Goal: Information Seeking & Learning: Learn about a topic

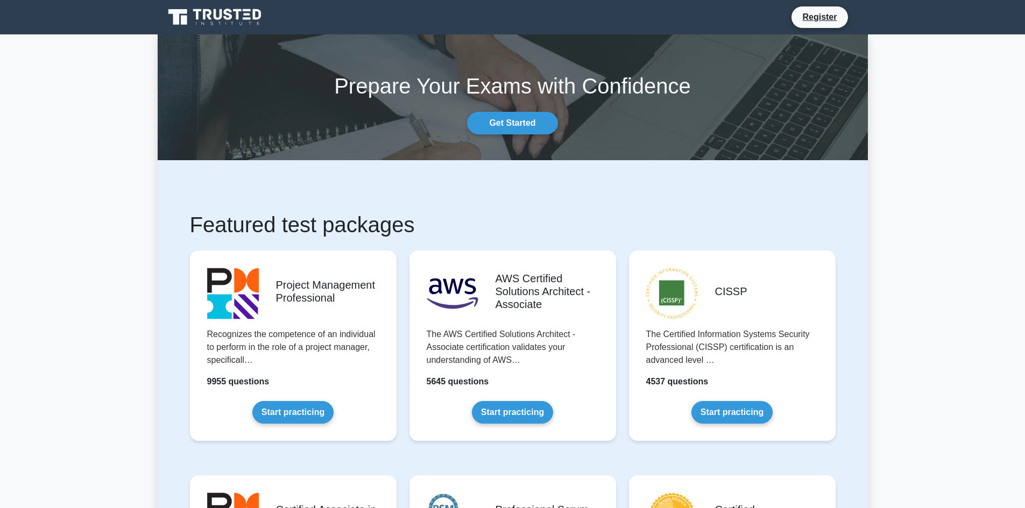
drag, startPoint x: 324, startPoint y: 263, endPoint x: 420, endPoint y: 212, distance: 108.8
click at [420, 212] on h1 "Featured test packages" at bounding box center [513, 225] width 646 height 26
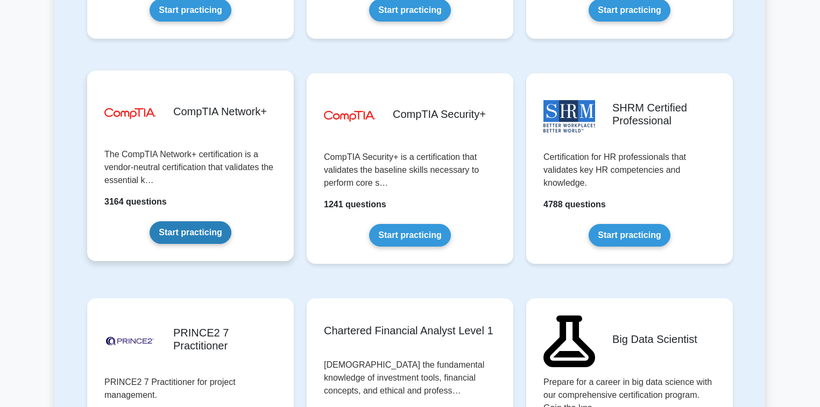
scroll to position [1974, 0]
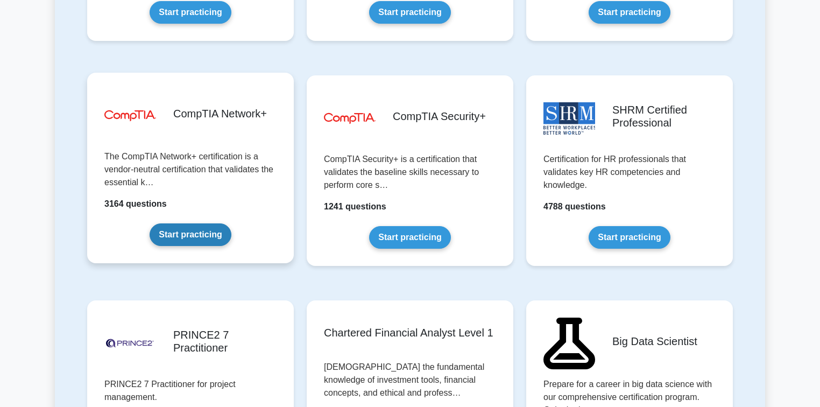
click at [207, 230] on link "Start practicing" at bounding box center [190, 234] width 81 height 23
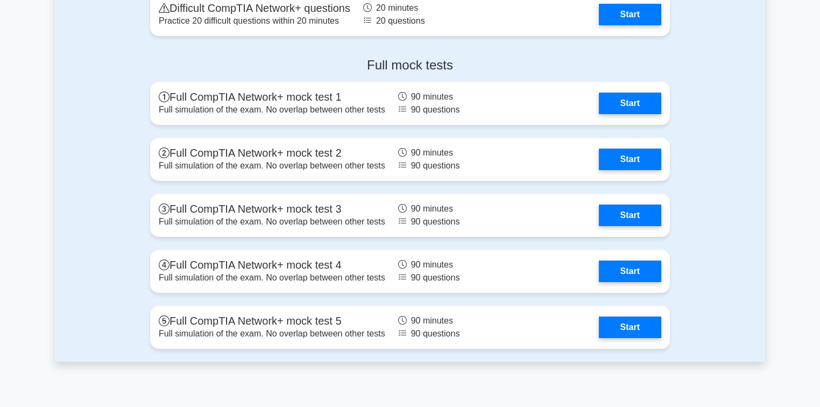
scroll to position [2324, 0]
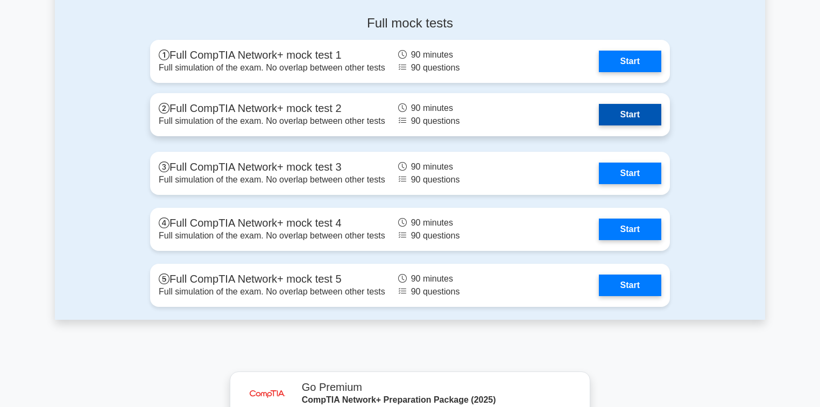
click at [625, 115] on link "Start" at bounding box center [630, 115] width 62 height 22
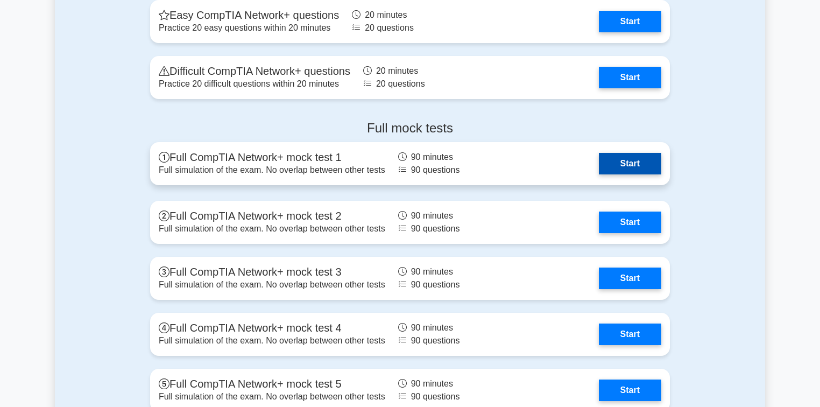
scroll to position [2238, 0]
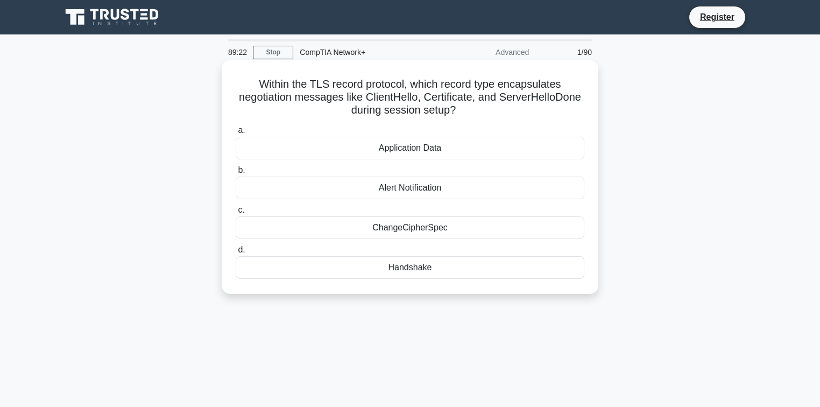
click at [418, 183] on div "Alert Notification" at bounding box center [410, 187] width 349 height 23
click at [236, 174] on input "b. Alert Notification" at bounding box center [236, 170] width 0 height 7
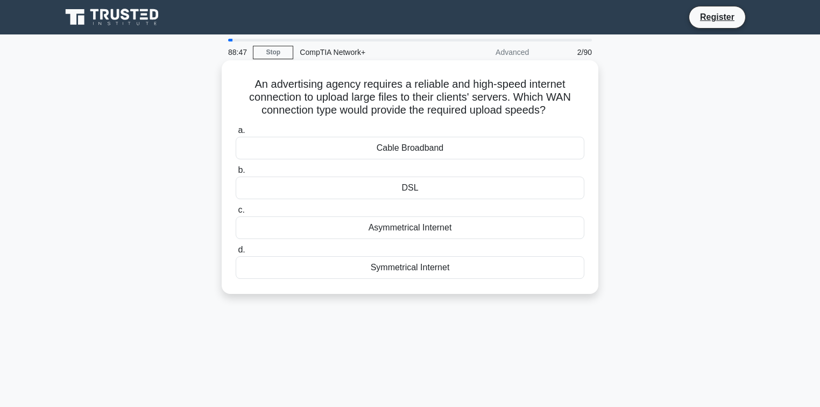
click at [391, 263] on div "Symmetrical Internet" at bounding box center [410, 267] width 349 height 23
click at [236, 253] on input "d. Symmetrical Internet" at bounding box center [236, 249] width 0 height 7
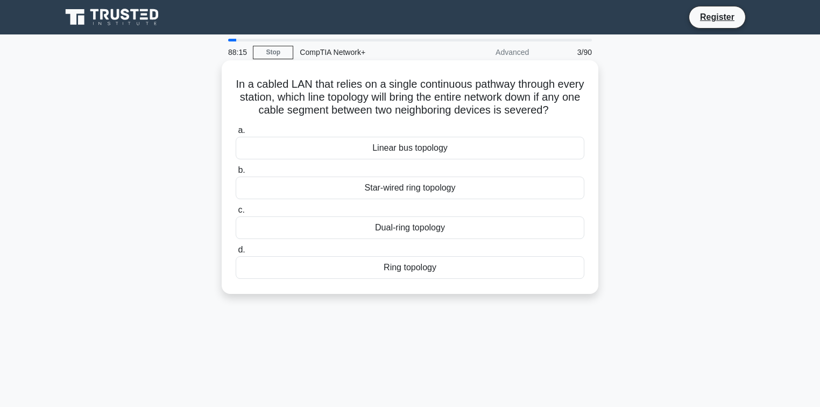
click at [368, 239] on div "Dual-ring topology" at bounding box center [410, 227] width 349 height 23
click at [236, 214] on input "c. Dual-ring topology" at bounding box center [236, 210] width 0 height 7
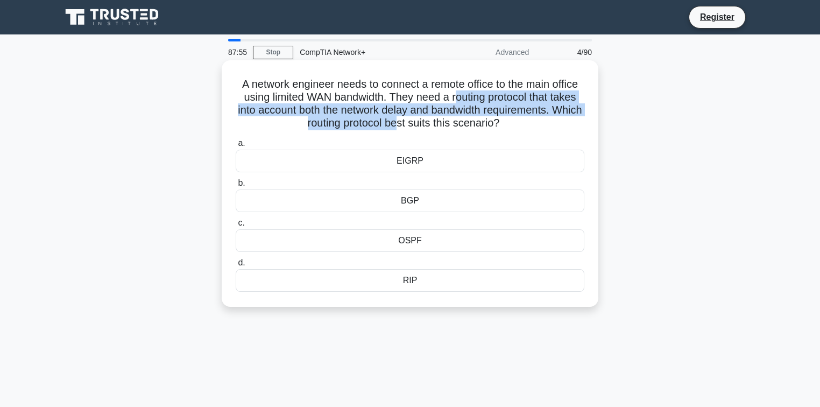
drag, startPoint x: 455, startPoint y: 98, endPoint x: 414, endPoint y: 123, distance: 48.5
click at [414, 123] on h5 "A network engineer needs to connect a remote office to the main office using li…" at bounding box center [410, 103] width 351 height 53
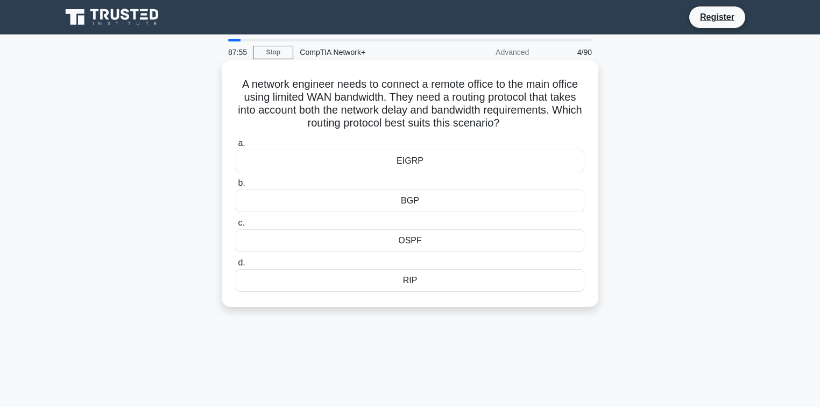
click at [483, 135] on div "a. EIGRP b. BGP c." at bounding box center [409, 213] width 361 height 159
click at [415, 247] on div "OSPF" at bounding box center [410, 240] width 349 height 23
click at [236, 226] on input "c. OSPF" at bounding box center [236, 222] width 0 height 7
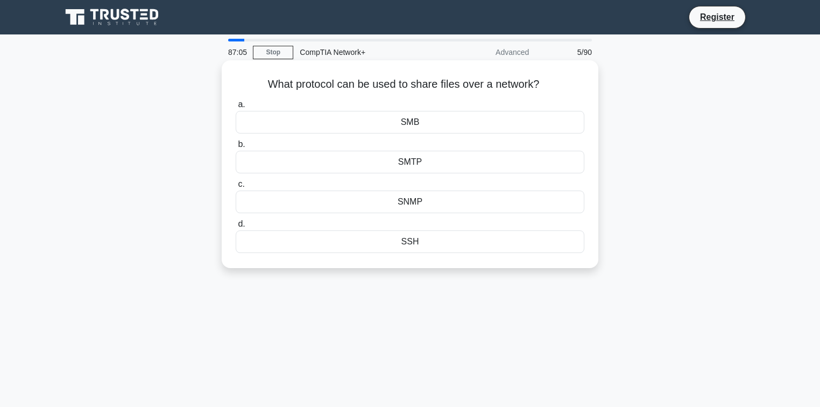
click at [418, 160] on div "SMTP" at bounding box center [410, 162] width 349 height 23
click at [236, 148] on input "b. SMTP" at bounding box center [236, 144] width 0 height 7
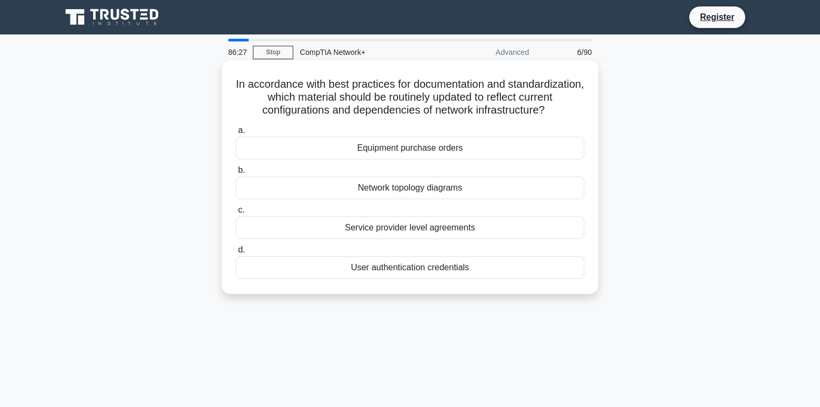
click at [413, 196] on div "Network topology diagrams" at bounding box center [410, 187] width 349 height 23
click at [236, 174] on input "b. Network topology diagrams" at bounding box center [236, 170] width 0 height 7
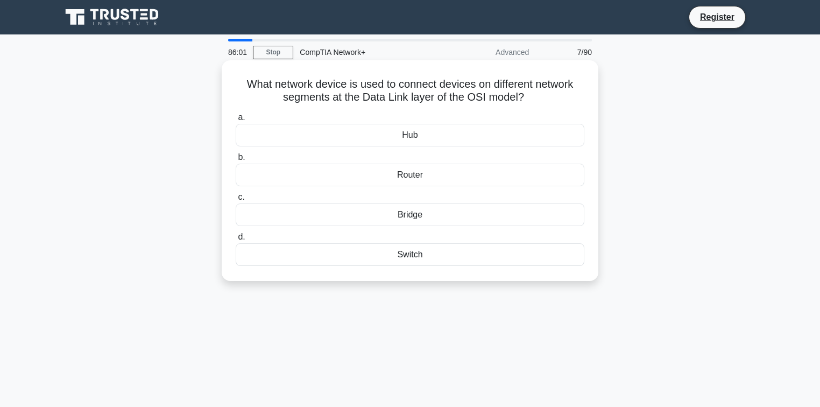
click at [408, 260] on div "Switch" at bounding box center [410, 254] width 349 height 23
click at [236, 240] on input "d. Switch" at bounding box center [236, 236] width 0 height 7
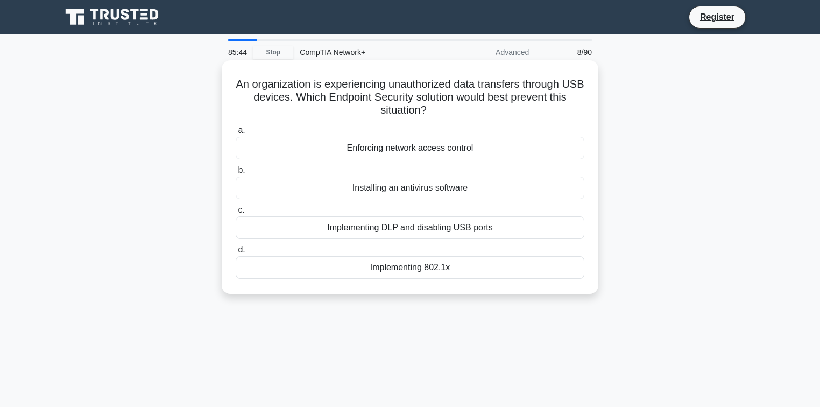
click at [352, 230] on div "Implementing DLP and disabling USB ports" at bounding box center [410, 227] width 349 height 23
click at [236, 214] on input "c. Implementing DLP and disabling USB ports" at bounding box center [236, 210] width 0 height 7
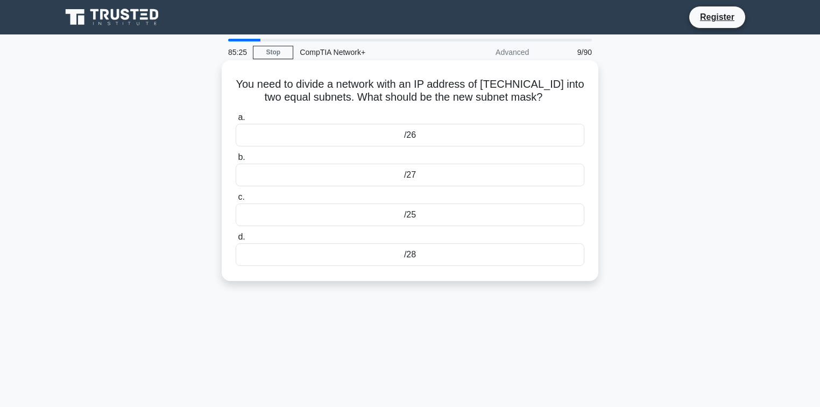
click at [418, 254] on div "/28" at bounding box center [410, 254] width 349 height 23
click at [236, 240] on input "d. /28" at bounding box center [236, 236] width 0 height 7
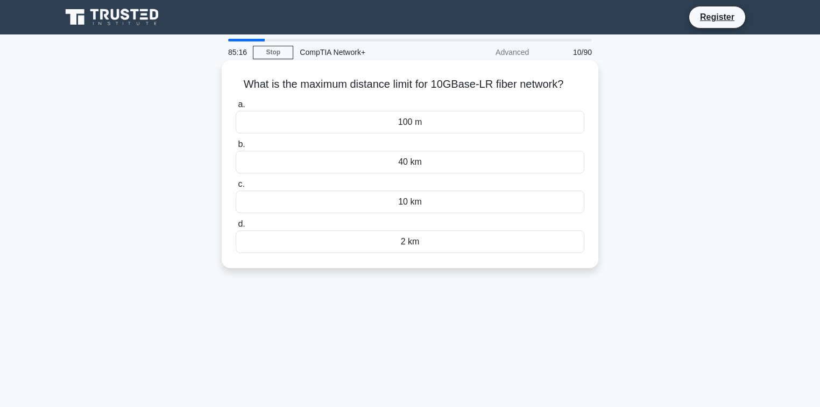
click at [405, 127] on div "100 m" at bounding box center [410, 122] width 349 height 23
click at [236, 108] on input "a. 100 m" at bounding box center [236, 104] width 0 height 7
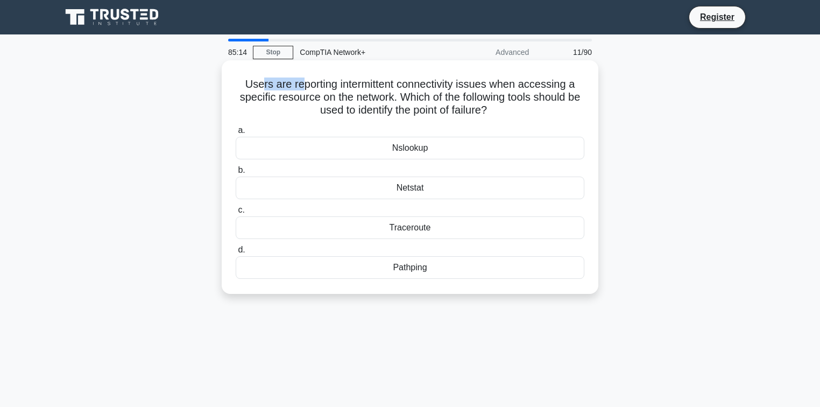
drag, startPoint x: 259, startPoint y: 75, endPoint x: 297, endPoint y: 86, distance: 40.1
click at [297, 86] on div "Users are reporting intermittent connectivity issues when accessing a specific …" at bounding box center [410, 177] width 368 height 225
click at [422, 124] on label "a. Nslookup" at bounding box center [410, 142] width 349 height 36
click at [236, 127] on input "a. Nslookup" at bounding box center [236, 130] width 0 height 7
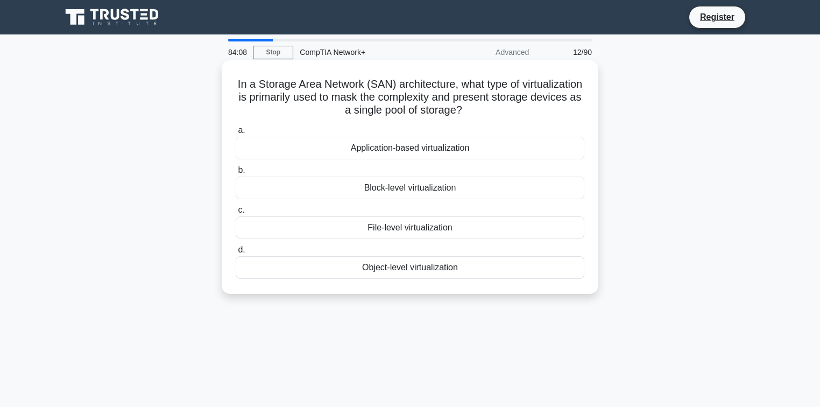
click at [422, 153] on div "Application-based virtualization" at bounding box center [410, 148] width 349 height 23
click at [236, 134] on input "a. Application-based virtualization" at bounding box center [236, 130] width 0 height 7
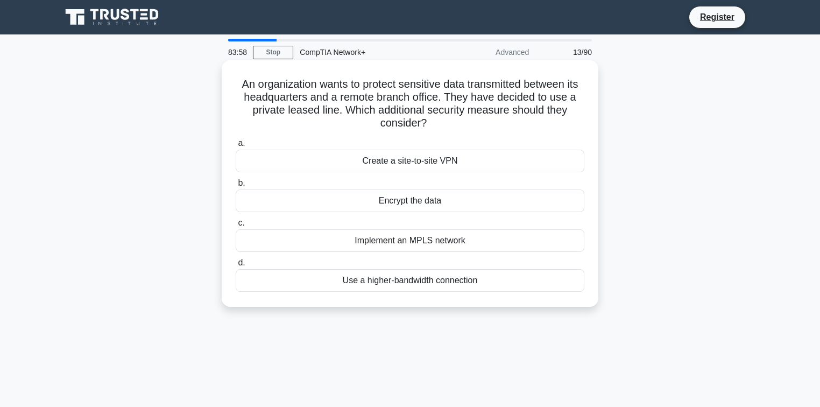
drag, startPoint x: 427, startPoint y: 230, endPoint x: 351, endPoint y: 275, distance: 88.8
click at [415, 166] on div "Create a site-to-site VPN" at bounding box center [410, 161] width 349 height 23
click at [236, 147] on input "a. Create a site-to-site VPN" at bounding box center [236, 143] width 0 height 7
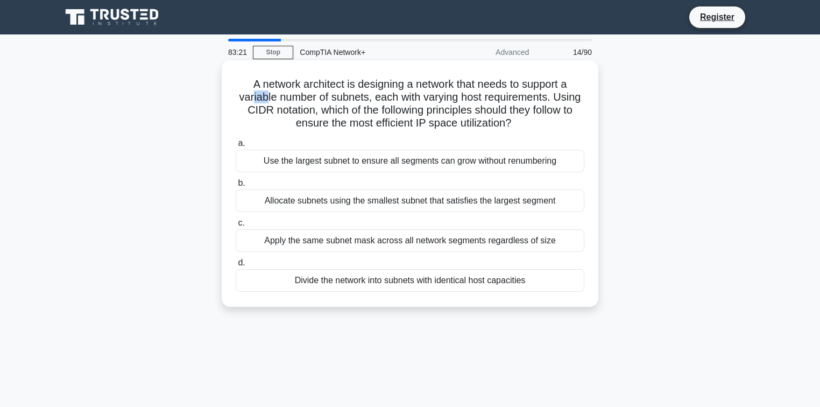
drag, startPoint x: 250, startPoint y: 93, endPoint x: 276, endPoint y: 98, distance: 27.0
click at [273, 97] on h5 "A network architect is designing a network that needs to support a variable num…" at bounding box center [410, 103] width 351 height 53
click at [321, 94] on h5 "A network architect is designing a network that needs to support a variable num…" at bounding box center [410, 103] width 351 height 53
click at [351, 242] on div "Apply the same subnet mask across all network segments regardless of size" at bounding box center [410, 240] width 349 height 23
click at [236, 226] on input "c. Apply the same subnet mask across all network segments regardless of size" at bounding box center [236, 222] width 0 height 7
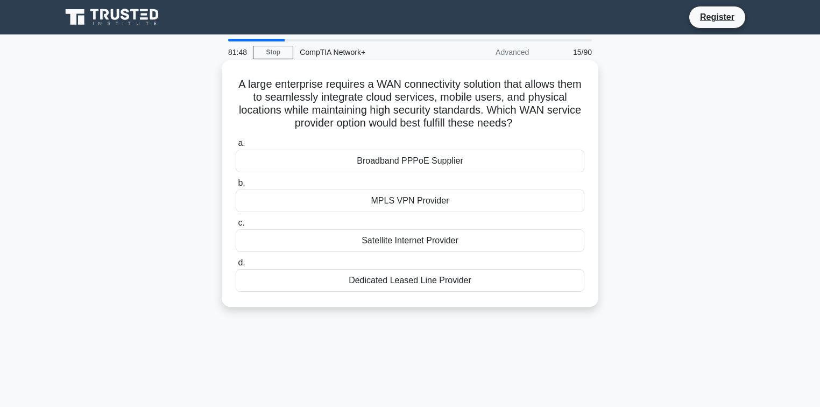
click at [394, 168] on div "Broadband PPPoE Supplier" at bounding box center [410, 161] width 349 height 23
click at [236, 147] on input "a. Broadband PPPoE Supplier" at bounding box center [236, 143] width 0 height 7
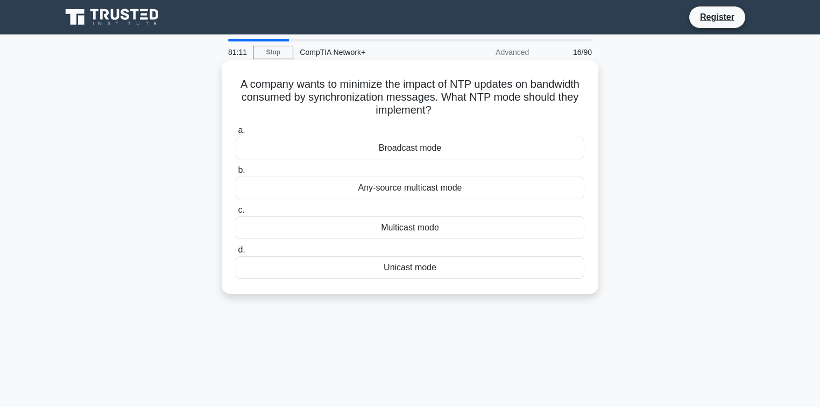
click at [410, 275] on div "Unicast mode" at bounding box center [410, 267] width 349 height 23
click at [236, 253] on input "d. Unicast mode" at bounding box center [236, 249] width 0 height 7
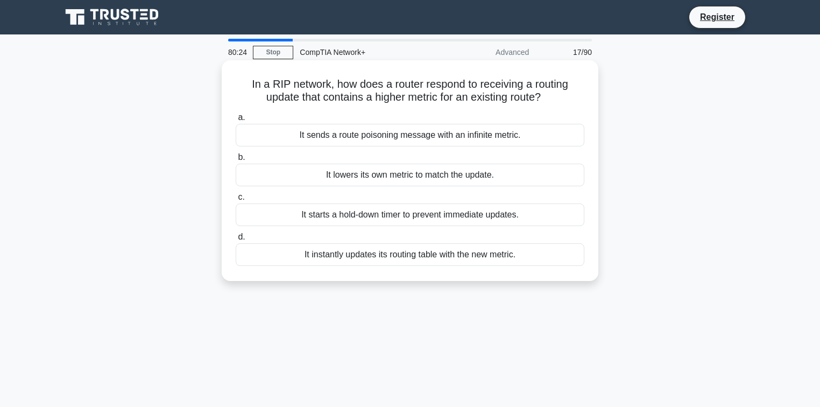
click at [374, 218] on div "It starts a hold-down timer to prevent immediate updates." at bounding box center [410, 214] width 349 height 23
click at [236, 201] on input "c. It starts a hold-down timer to prevent immediate updates." at bounding box center [236, 197] width 0 height 7
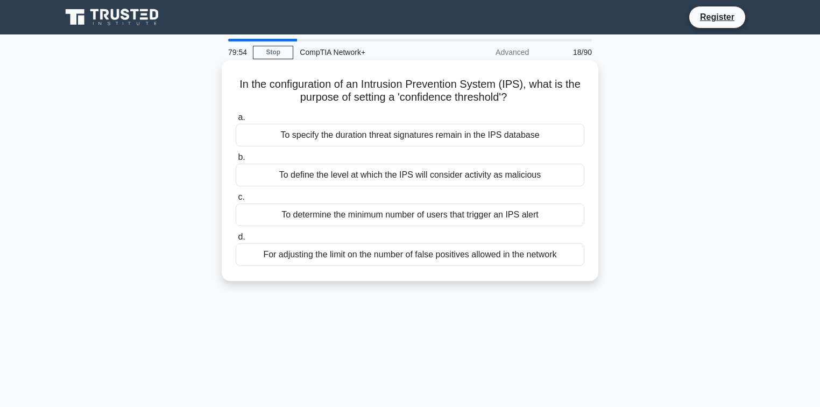
click at [337, 256] on div "For adjusting the limit on the number of false positives allowed in the network" at bounding box center [410, 254] width 349 height 23
click at [236, 240] on input "d. For adjusting the limit on the number of false positives allowed in the netw…" at bounding box center [236, 236] width 0 height 7
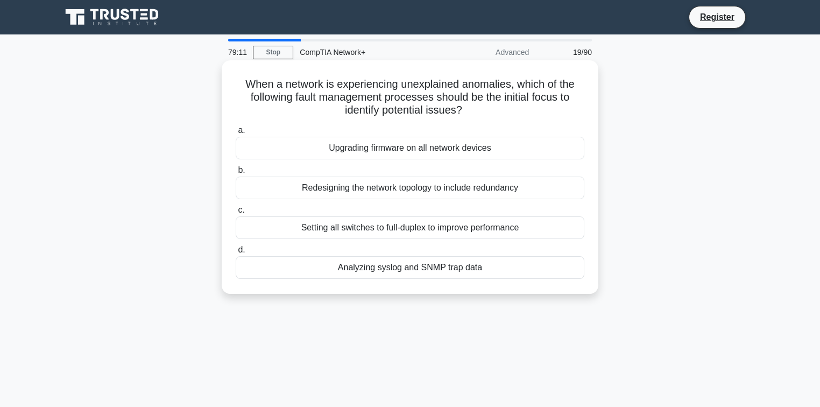
click at [371, 271] on div "Analyzing syslog and SNMP trap data" at bounding box center [410, 267] width 349 height 23
click at [236, 253] on input "d. Analyzing syslog and SNMP trap data" at bounding box center [236, 249] width 0 height 7
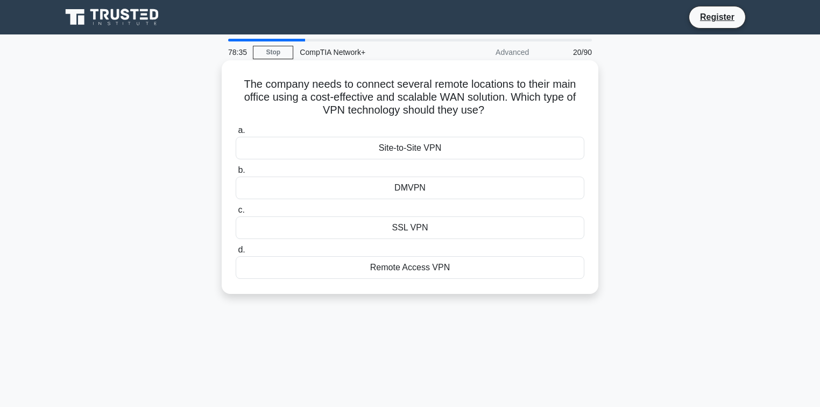
click at [405, 194] on div "DMVPN" at bounding box center [410, 187] width 349 height 23
click at [236, 174] on input "b. DMVPN" at bounding box center [236, 170] width 0 height 7
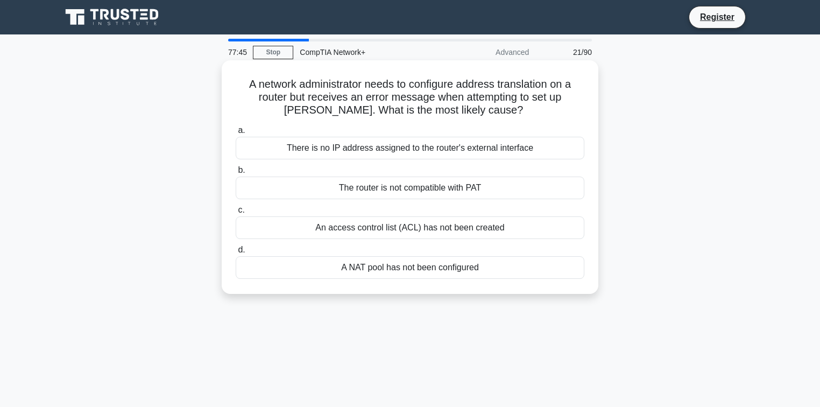
click at [339, 152] on div "There is no IP address assigned to the router's external interface" at bounding box center [410, 148] width 349 height 23
click at [236, 134] on input "a. There is no IP address assigned to the router's external interface" at bounding box center [236, 130] width 0 height 7
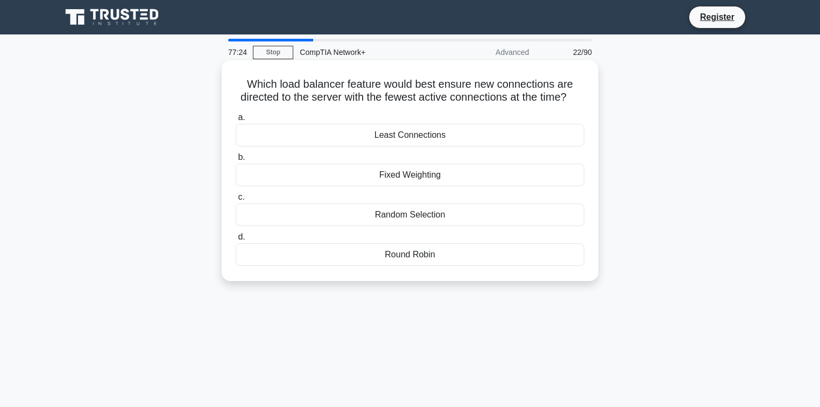
click at [396, 266] on div "Round Robin" at bounding box center [410, 254] width 349 height 23
click at [236, 240] on input "d. Round Robin" at bounding box center [236, 236] width 0 height 7
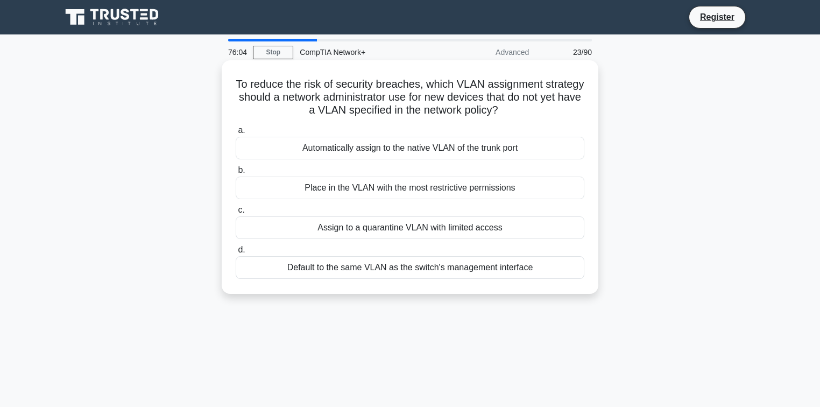
click at [483, 227] on div "Assign to a quarantine VLAN with limited access" at bounding box center [410, 227] width 349 height 23
click at [236, 214] on input "c. Assign to a quarantine VLAN with limited access" at bounding box center [236, 210] width 0 height 7
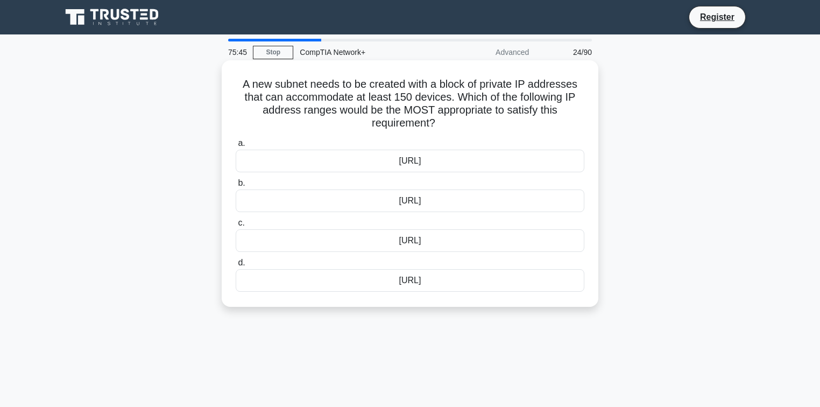
drag, startPoint x: 438, startPoint y: 129, endPoint x: 224, endPoint y: 79, distance: 220.0
click at [224, 79] on div "A new subnet needs to be created with a block of private IP addresses that can …" at bounding box center [410, 183] width 377 height 246
copy h5 "A new subnet needs to be created with a block of private IP addresses that can …"
click at [332, 127] on h5 "A new subnet needs to be created with a block of private IP addresses that can …" at bounding box center [410, 103] width 351 height 53
click at [525, 123] on h5 "A new subnet needs to be created with a block of private IP addresses that can …" at bounding box center [410, 103] width 351 height 53
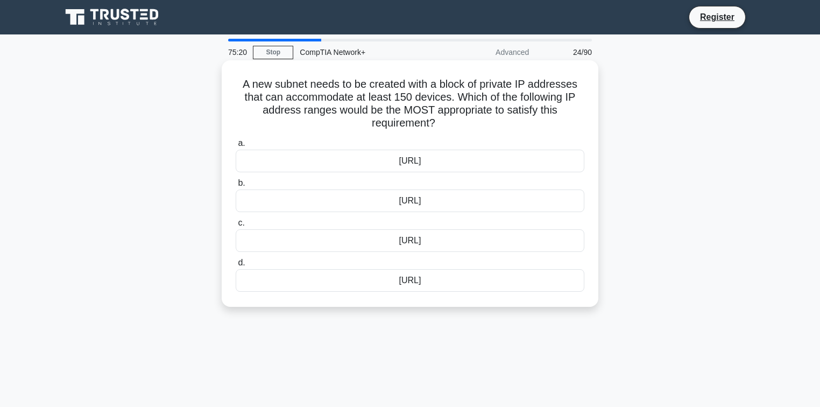
click at [389, 238] on div "192.168.30.0/24" at bounding box center [410, 240] width 349 height 23
click at [236, 226] on input "c. 192.168.30.0/24" at bounding box center [236, 222] width 0 height 7
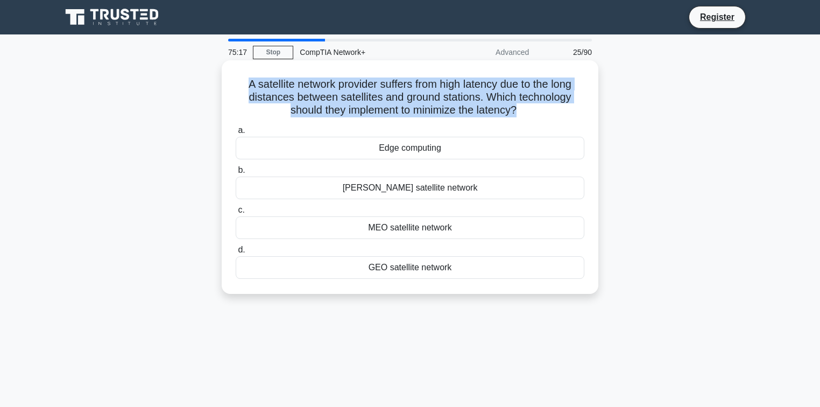
drag, startPoint x: 519, startPoint y: 112, endPoint x: 228, endPoint y: 70, distance: 294.0
click at [228, 70] on div "A satellite network provider suffers from high latency due to the long distance…" at bounding box center [410, 177] width 368 height 225
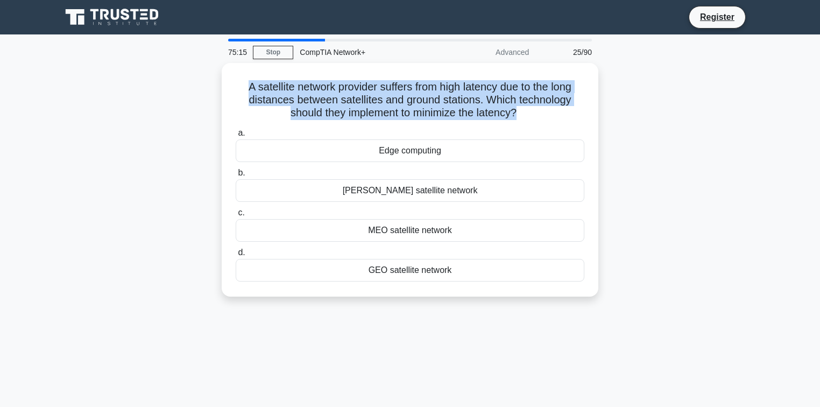
copy h5 "A satellite network provider suffers from high latency due to the long distance…"
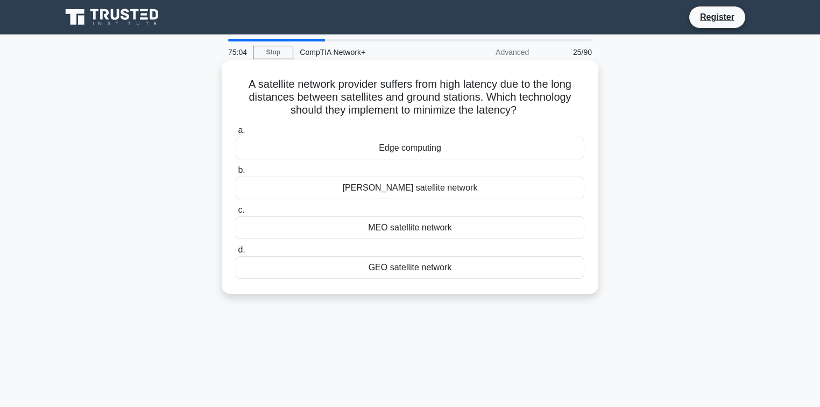
click at [415, 192] on div "LEO satellite network" at bounding box center [410, 187] width 349 height 23
click at [236, 174] on input "b. LEO satellite network" at bounding box center [236, 170] width 0 height 7
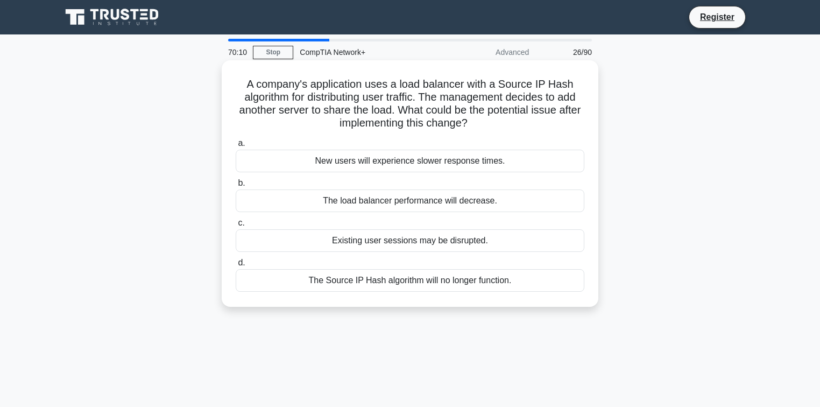
drag, startPoint x: 421, startPoint y: 84, endPoint x: 399, endPoint y: 216, distance: 133.5
click at [399, 216] on div "a. New users will experience slower response times. b. The load balancer perfor…" at bounding box center [409, 213] width 361 height 159
drag, startPoint x: 413, startPoint y: 222, endPoint x: 399, endPoint y: 279, distance: 59.2
click at [399, 279] on div "a. New users will experience slower response times. b. The load balancer perfor…" at bounding box center [409, 213] width 361 height 159
click at [471, 178] on label "b. The load balancer performance will decrease." at bounding box center [410, 194] width 349 height 36
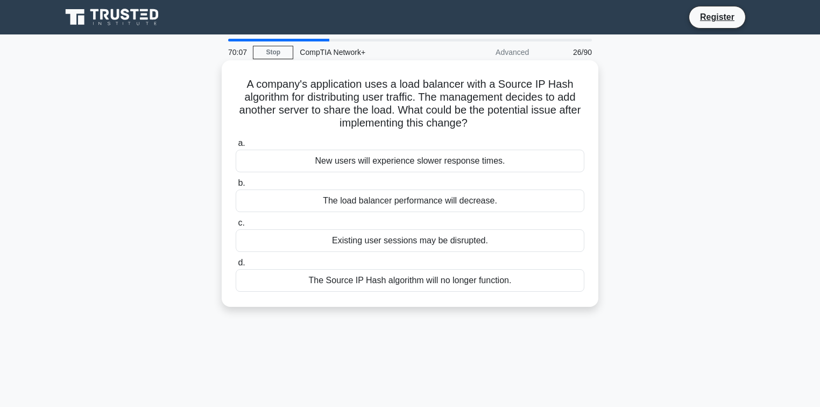
click at [236, 180] on input "b. The load balancer performance will decrease." at bounding box center [236, 183] width 0 height 7
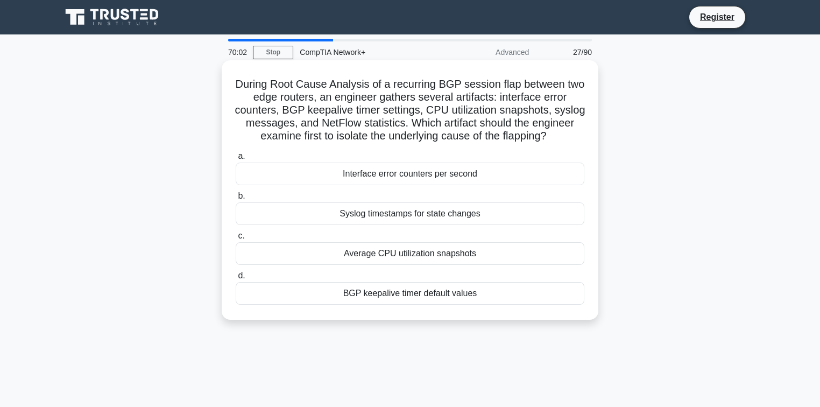
click at [243, 143] on h5 "During Root Cause Analysis of a recurring BGP session flap between two edge rou…" at bounding box center [410, 110] width 351 height 66
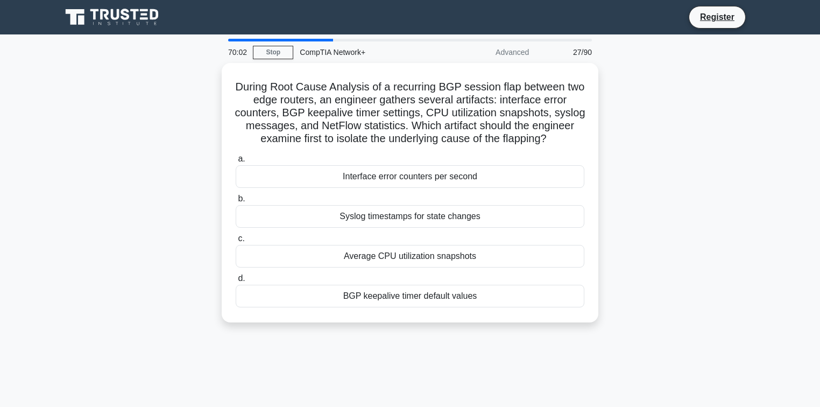
click at [221, 161] on div "During Root Cause Analysis of a recurring BGP session flap between two edge rou…" at bounding box center [410, 199] width 710 height 272
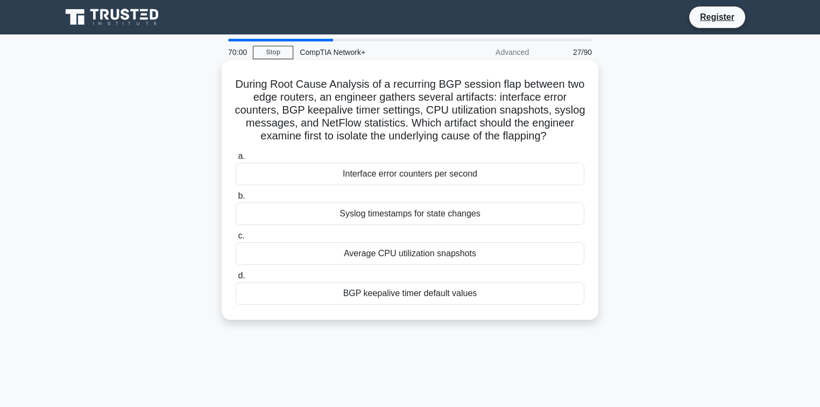
click at [227, 201] on div "During Root Cause Analysis of a recurring BGP session flap between two edge rou…" at bounding box center [410, 190] width 368 height 251
click at [226, 190] on div "During Root Cause Analysis of a recurring BGP session flap between two edge rou…" at bounding box center [410, 190] width 368 height 251
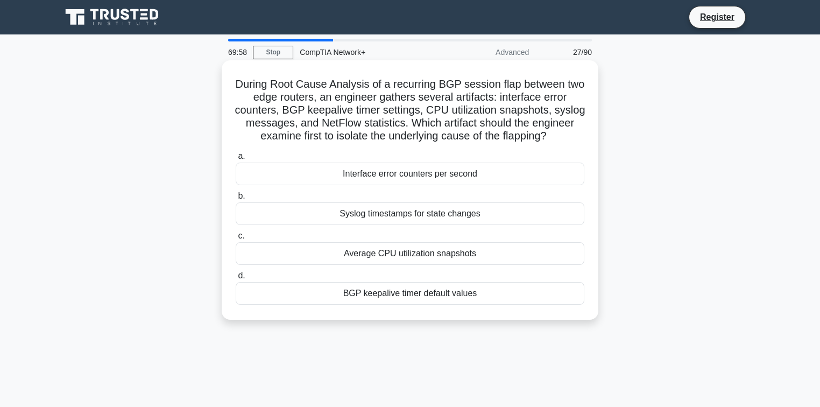
click at [226, 190] on div "During Root Cause Analysis of a recurring BGP session flap between two edge rou…" at bounding box center [410, 190] width 368 height 251
click at [226, 189] on div "During Root Cause Analysis of a recurring BGP session flap between two edge rou…" at bounding box center [410, 190] width 368 height 251
click at [265, 124] on h5 "During Root Cause Analysis of a recurring BGP session flap between two edge rou…" at bounding box center [410, 110] width 351 height 66
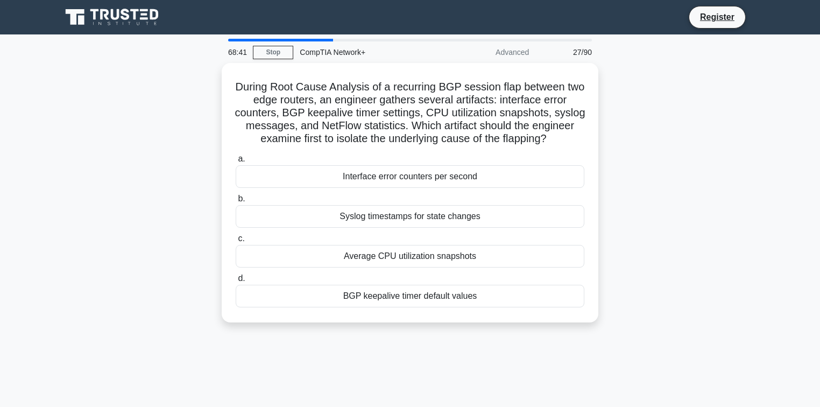
click at [154, 58] on div "68:41 Stop CompTIA Network+ Advanced 27/90 During Root Cause Analysis of a recu…" at bounding box center [410, 308] width 710 height 538
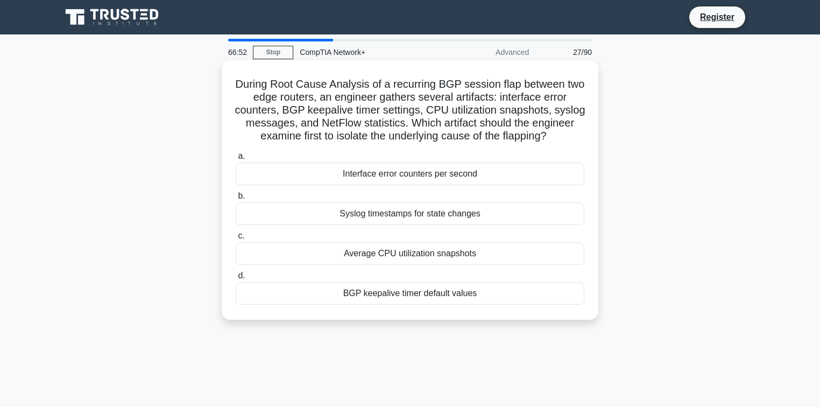
click at [422, 295] on div "BGP keepalive timer default values" at bounding box center [410, 293] width 349 height 23
click at [428, 225] on div "Syslog timestamps for state changes" at bounding box center [410, 213] width 349 height 23
click at [236, 200] on input "b. Syslog timestamps for state changes" at bounding box center [236, 196] width 0 height 7
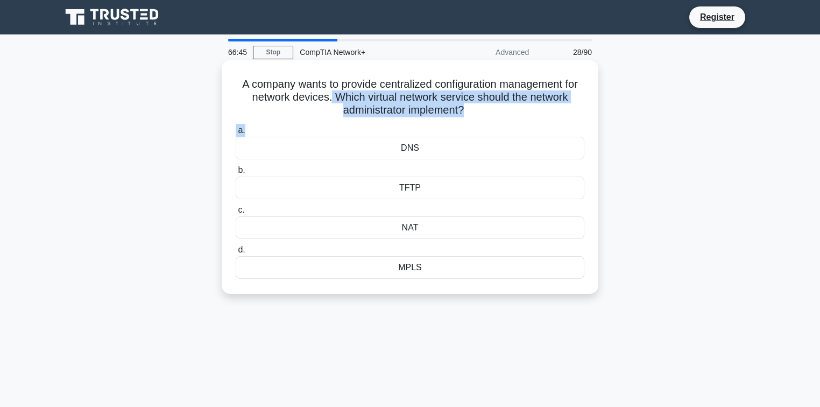
drag, startPoint x: 327, startPoint y: 102, endPoint x: 566, endPoint y: 123, distance: 239.8
click at [566, 123] on div "A company wants to provide centralized configuration management for network dev…" at bounding box center [410, 177] width 368 height 225
click at [566, 124] on div "a. DNS b. TFTP c." at bounding box center [409, 201] width 361 height 159
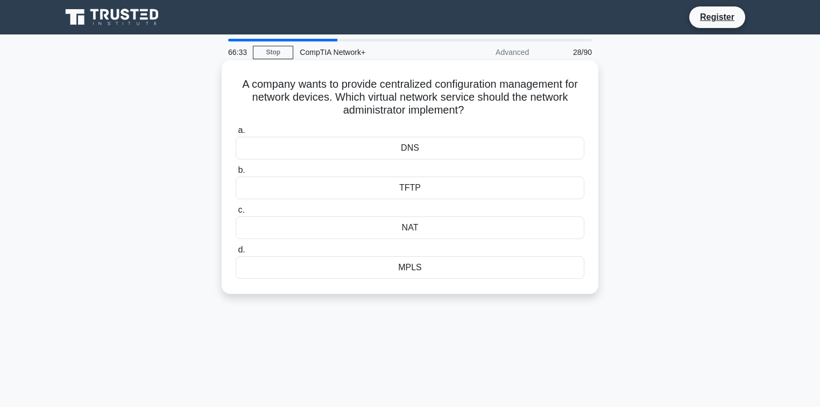
click at [424, 273] on div "MPLS" at bounding box center [410, 267] width 349 height 23
click at [236, 253] on input "d. MPLS" at bounding box center [236, 249] width 0 height 7
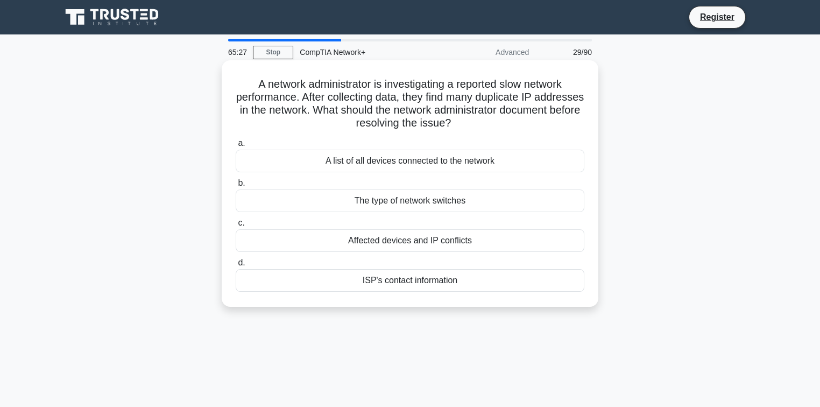
click at [398, 155] on div "A list of all devices connected to the network" at bounding box center [410, 161] width 349 height 23
click at [236, 147] on input "a. A list of all devices connected to the network" at bounding box center [236, 143] width 0 height 7
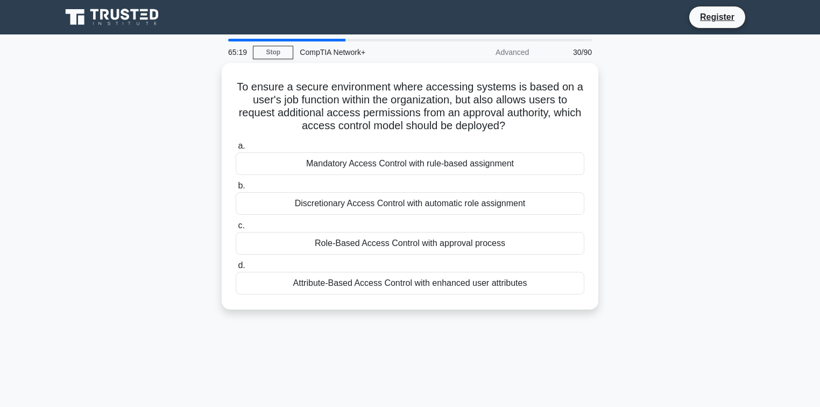
click at [269, 29] on div "Register" at bounding box center [410, 17] width 710 height 26
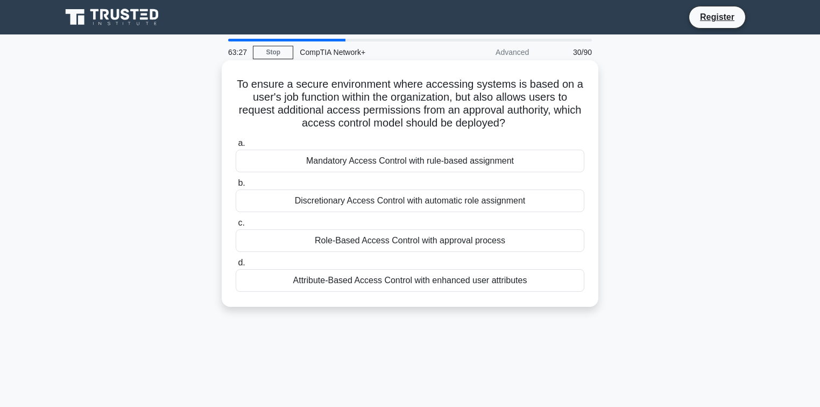
click at [358, 243] on div "Role-Based Access Control with approval process" at bounding box center [410, 240] width 349 height 23
click at [236, 226] on input "c. Role-Based Access Control with approval process" at bounding box center [236, 222] width 0 height 7
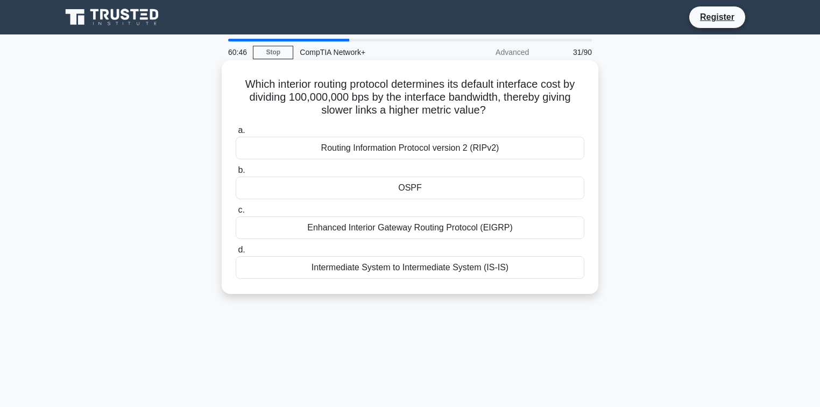
click at [417, 149] on div "Routing Information Protocol version 2 (RIPv2)" at bounding box center [410, 148] width 349 height 23
click at [236, 134] on input "a. Routing Information Protocol version 2 (RIPv2)" at bounding box center [236, 130] width 0 height 7
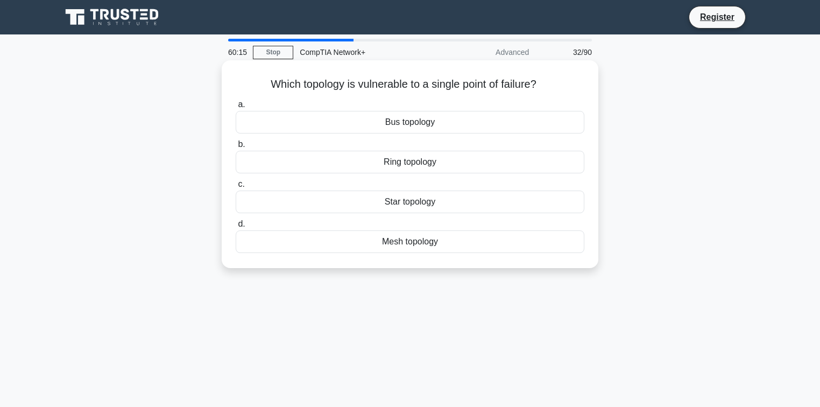
click at [438, 243] on div "Mesh topology" at bounding box center [410, 241] width 349 height 23
click at [236, 228] on input "d. Mesh topology" at bounding box center [236, 224] width 0 height 7
click at [418, 251] on div "NTP" at bounding box center [410, 241] width 349 height 23
click at [236, 228] on input "d. NTP" at bounding box center [236, 224] width 0 height 7
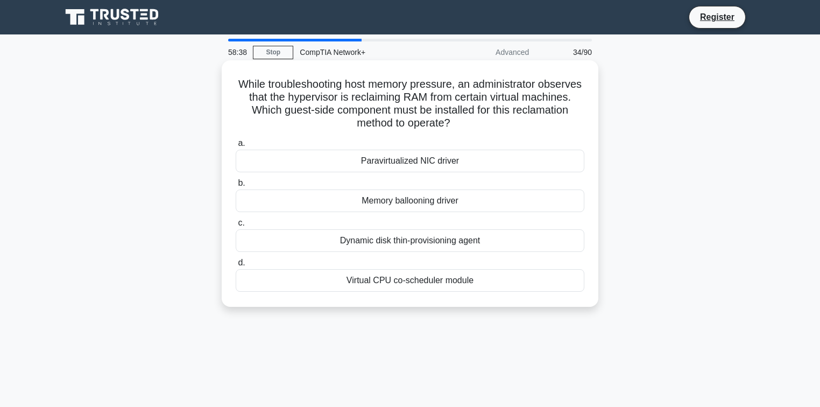
drag, startPoint x: 256, startPoint y: 86, endPoint x: 493, endPoint y: 307, distance: 324.3
click at [490, 309] on div "While troubleshooting host memory pressure, an administrator observes that the …" at bounding box center [410, 192] width 710 height 259
copy div "While troubleshooting host memory pressure, an administrator observes that the …"
click at [345, 144] on label "a. Paravirtualized NIC driver" at bounding box center [410, 155] width 349 height 36
click at [236, 144] on input "a. Paravirtualized NIC driver" at bounding box center [236, 143] width 0 height 7
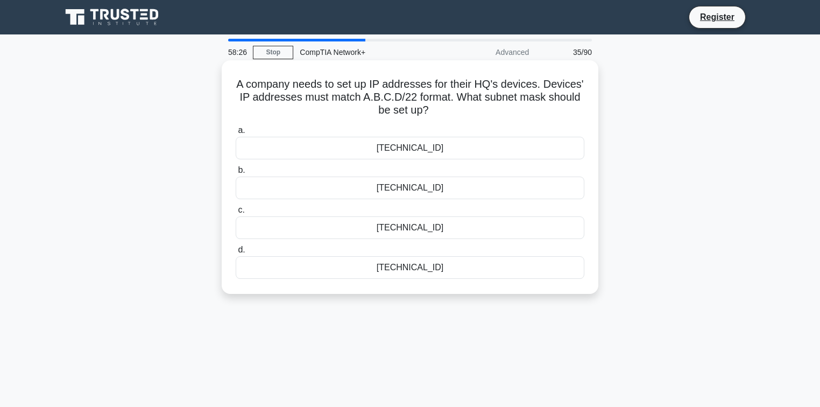
drag, startPoint x: 235, startPoint y: 87, endPoint x: 467, endPoint y: 279, distance: 301.5
click at [467, 279] on div "A company needs to set up IP addresses for their HQ's devices. Devices' IP addr…" at bounding box center [410, 177] width 368 height 225
copy div "A company needs to set up IP addresses for their HQ's devices. Devices' IP addr…"
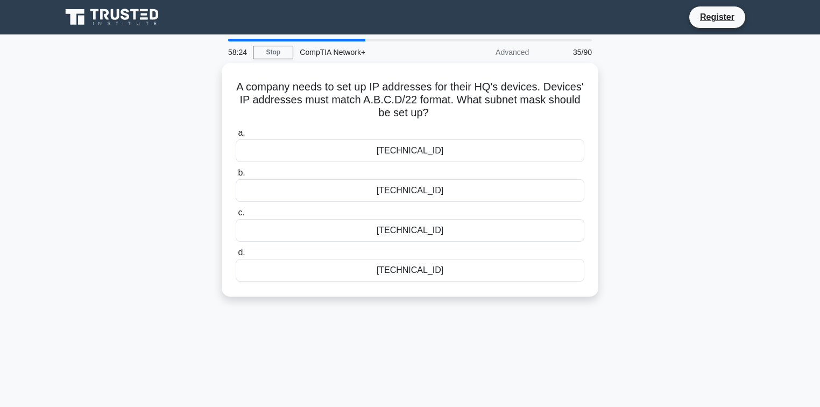
click at [210, 190] on div "A company needs to set up IP addresses for their HQ's devices. Devices' IP addr…" at bounding box center [410, 186] width 710 height 246
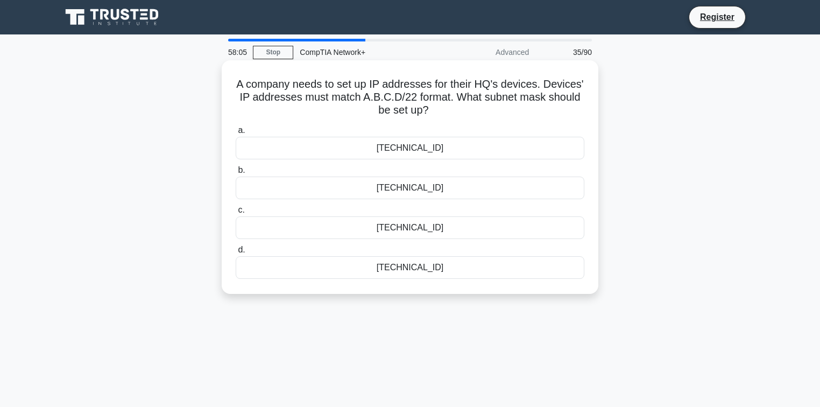
click at [403, 151] on div "255.255.252.0" at bounding box center [410, 148] width 349 height 23
click at [236, 134] on input "a. 255.255.252.0" at bounding box center [236, 130] width 0 height 7
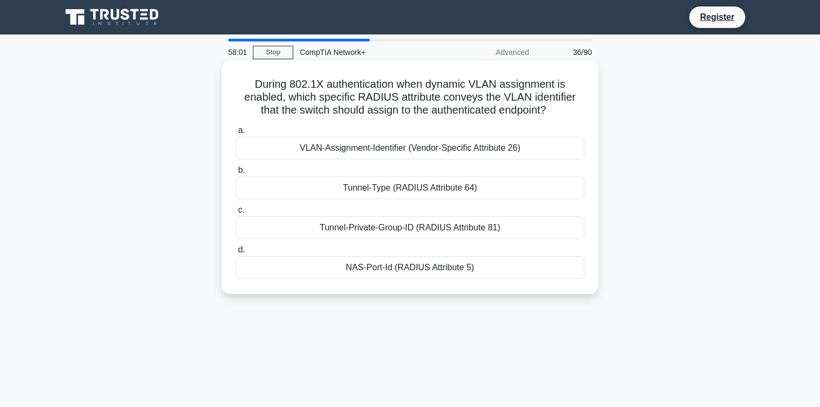
click at [384, 147] on div "VLAN-Assignment-Identifier (Vendor-Specific Attribute 26)" at bounding box center [410, 148] width 349 height 23
click at [236, 134] on input "a. VLAN-Assignment-Identifier (Vendor-Specific Attribute 26)" at bounding box center [236, 130] width 0 height 7
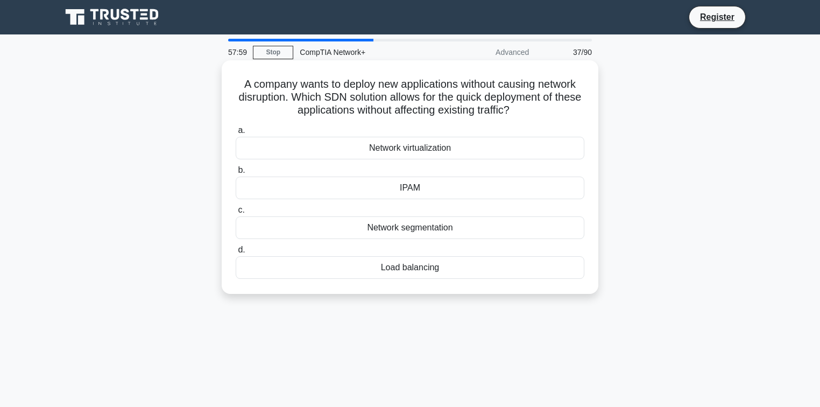
drag, startPoint x: 236, startPoint y: 81, endPoint x: 466, endPoint y: 289, distance: 310.8
click at [465, 293] on div "A company wants to deploy new applications without causing network disruption. …" at bounding box center [410, 176] width 377 height 233
copy div "A company wants to deploy new applications without causing network disruption. …"
click at [232, 71] on div "A company wants to deploy new applications without causing network disruption. …" at bounding box center [410, 177] width 368 height 225
click at [406, 152] on div "Network virtualization" at bounding box center [410, 148] width 349 height 23
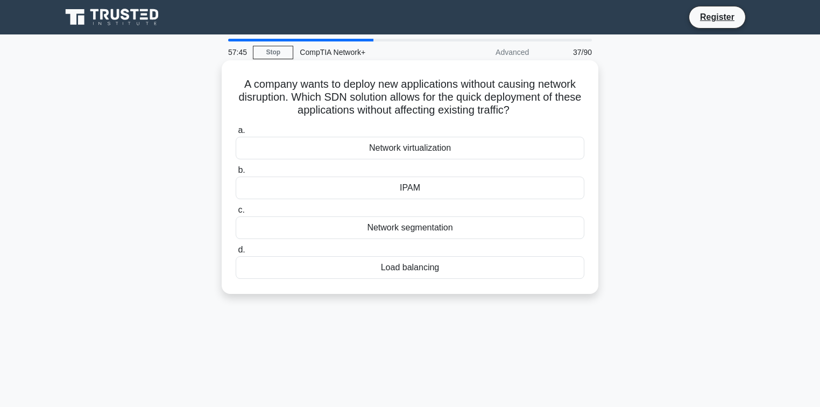
click at [236, 134] on input "a. Network virtualization" at bounding box center [236, 130] width 0 height 7
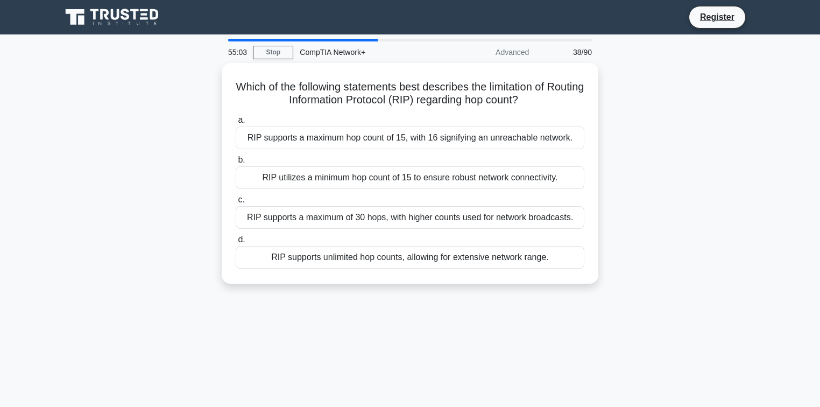
drag, startPoint x: 402, startPoint y: 228, endPoint x: 109, endPoint y: 132, distance: 308.6
click at [109, 132] on div "Which of the following statements best describes the limitation of Routing Info…" at bounding box center [410, 179] width 710 height 233
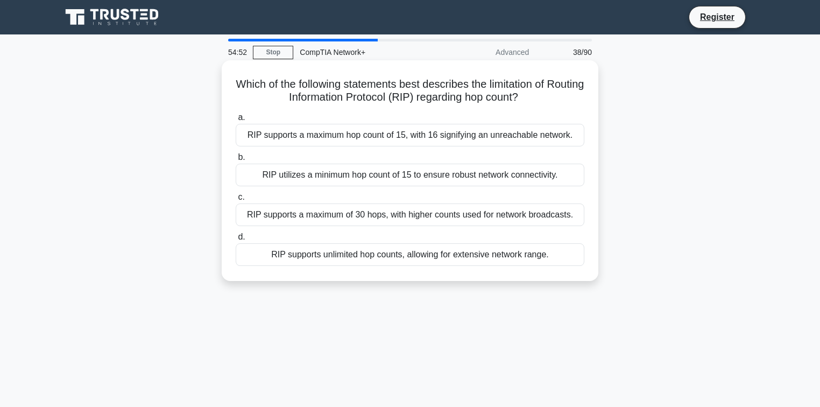
click at [366, 216] on div "RIP supports a maximum of 30 hops, with higher counts used for network broadcas…" at bounding box center [410, 214] width 349 height 23
click at [236, 201] on input "c. RIP supports a maximum of 30 hops, with higher counts used for network broad…" at bounding box center [236, 197] width 0 height 7
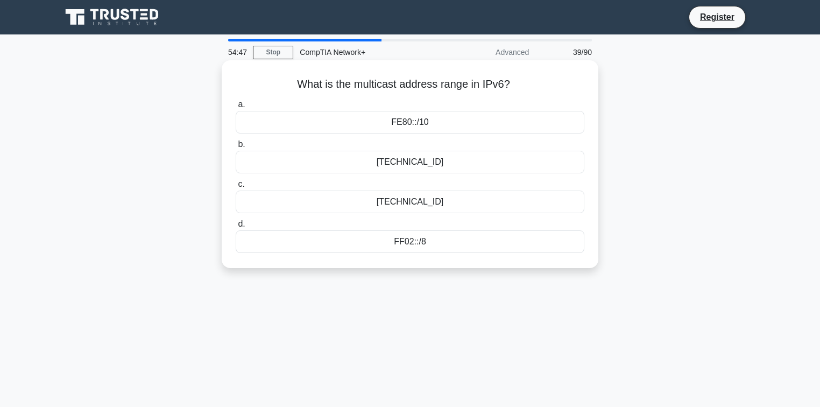
click at [417, 129] on div "FE80::/10" at bounding box center [410, 122] width 349 height 23
click at [236, 108] on input "a. FE80::/10" at bounding box center [236, 104] width 0 height 7
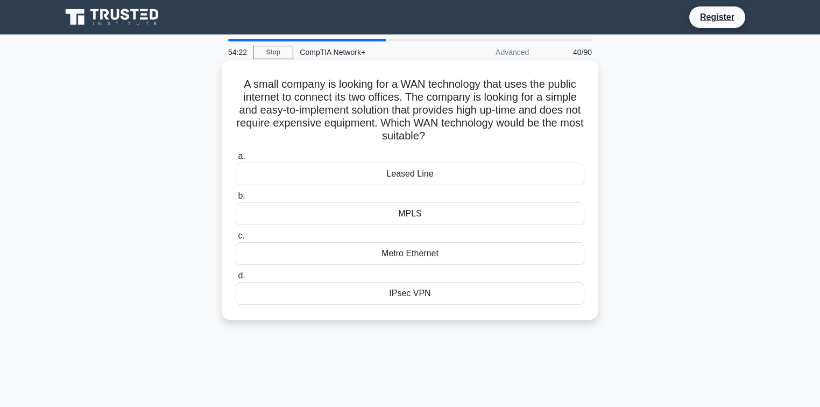
click at [418, 178] on div "Leased Line" at bounding box center [410, 173] width 349 height 23
click at [236, 160] on input "a. Leased Line" at bounding box center [236, 156] width 0 height 7
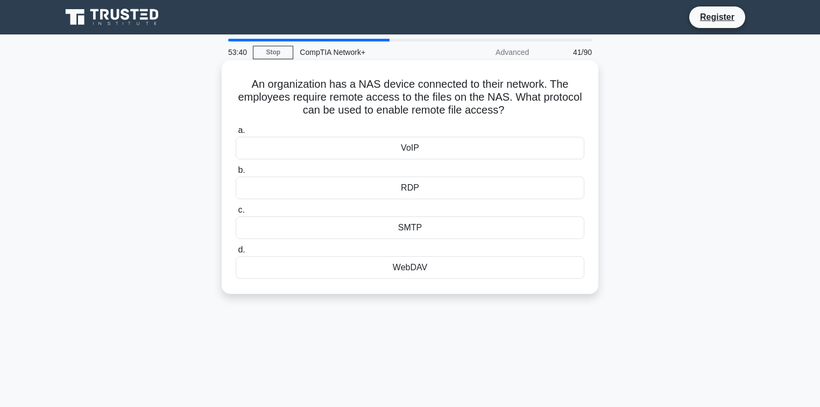
click at [399, 192] on div "RDP" at bounding box center [410, 187] width 349 height 23
click at [236, 174] on input "b. RDP" at bounding box center [236, 170] width 0 height 7
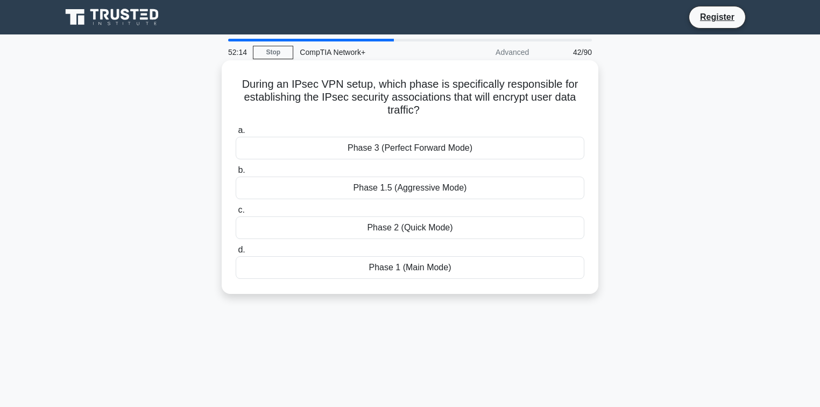
click at [456, 144] on div "Phase 3 (Perfect Forward Mode)" at bounding box center [410, 148] width 349 height 23
click at [236, 134] on input "a. Phase 3 (Perfect Forward Mode)" at bounding box center [236, 130] width 0 height 7
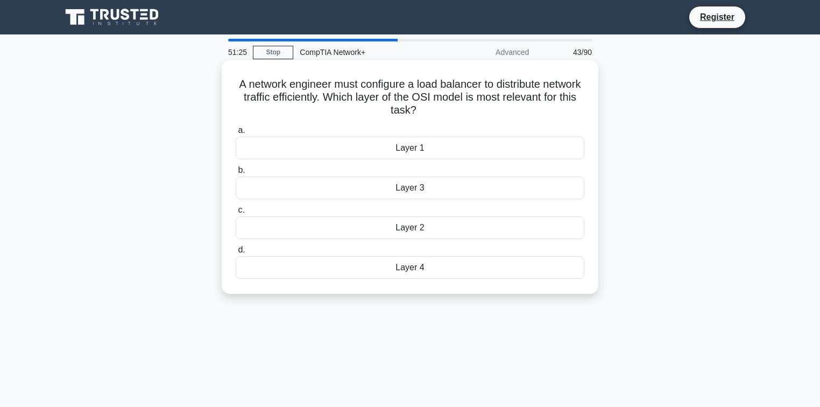
click at [417, 263] on div "Layer 4" at bounding box center [410, 267] width 349 height 23
click at [236, 253] on input "d. Layer 4" at bounding box center [236, 249] width 0 height 7
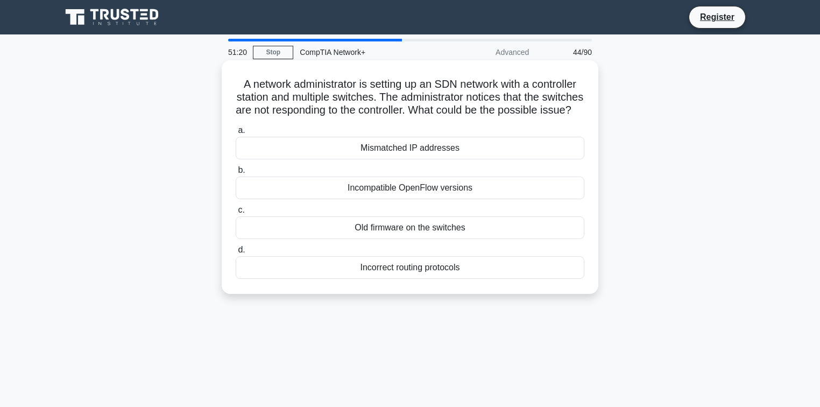
drag, startPoint x: 456, startPoint y: 157, endPoint x: 300, endPoint y: 96, distance: 167.4
click at [300, 96] on h5 "A network administrator is setting up an SDN network with a controller station …" at bounding box center [410, 97] width 351 height 40
click at [398, 278] on div "Incorrect routing protocols" at bounding box center [410, 267] width 349 height 23
click at [236, 253] on input "d. Incorrect routing protocols" at bounding box center [236, 249] width 0 height 7
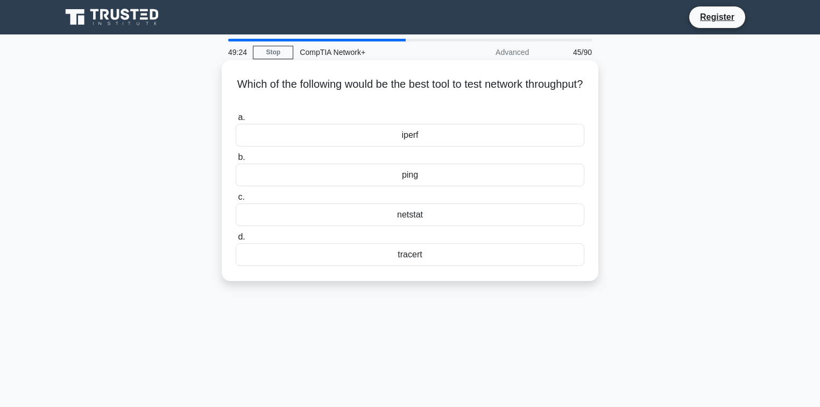
click at [442, 216] on div "netstat" at bounding box center [410, 214] width 349 height 23
click at [236, 201] on input "c. netstat" at bounding box center [236, 197] width 0 height 7
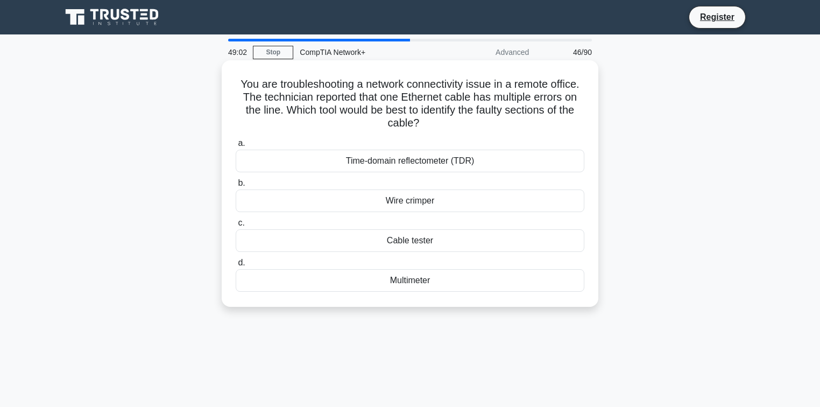
click at [422, 246] on div "Cable tester" at bounding box center [410, 240] width 349 height 23
click at [236, 226] on input "c. Cable tester" at bounding box center [236, 222] width 0 height 7
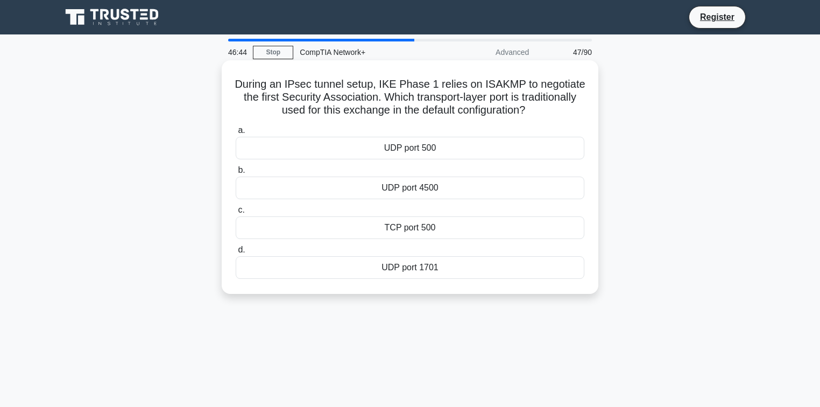
click at [467, 153] on div "UDP port 500" at bounding box center [410, 148] width 349 height 23
click at [236, 134] on input "a. UDP port 500" at bounding box center [236, 130] width 0 height 7
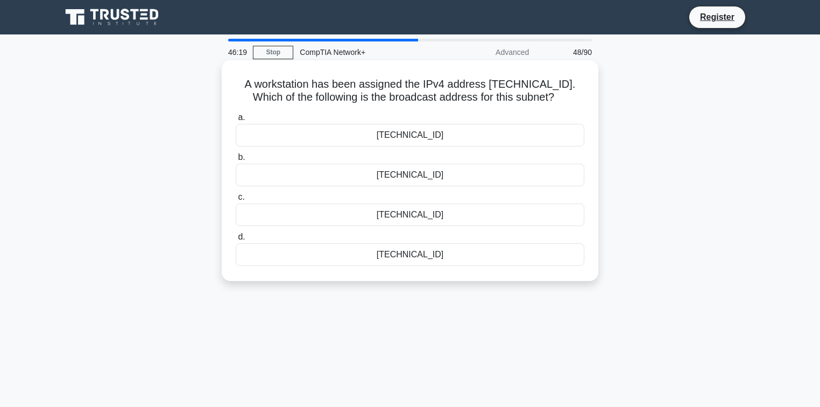
click at [559, 138] on div "192.168.12.207" at bounding box center [410, 135] width 349 height 23
click at [236, 121] on input "a. 192.168.12.207" at bounding box center [236, 117] width 0 height 7
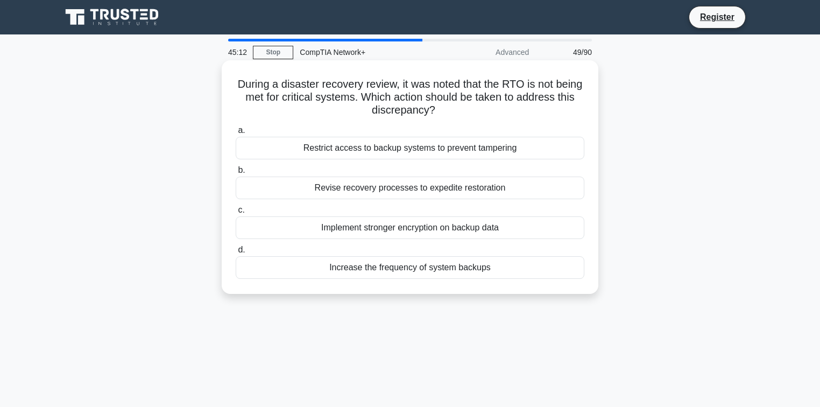
click at [469, 268] on div "Increase the frequency of system backups" at bounding box center [410, 267] width 349 height 23
click at [236, 253] on input "d. Increase the frequency of system backups" at bounding box center [236, 249] width 0 height 7
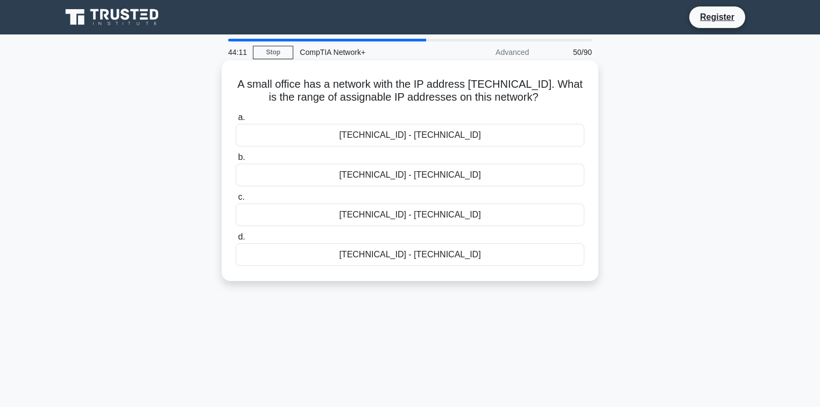
click at [420, 179] on div "192.168.100.128 - 192.168.100.159" at bounding box center [410, 175] width 349 height 23
click at [236, 161] on input "b. 192.168.100.128 - 192.168.100.159" at bounding box center [236, 157] width 0 height 7
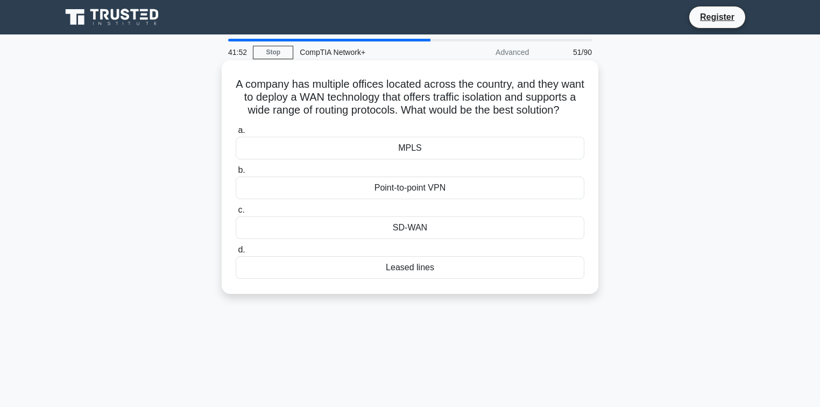
click at [463, 199] on div "Point-to-point VPN" at bounding box center [410, 187] width 349 height 23
click at [236, 174] on input "b. Point-to-point VPN" at bounding box center [236, 170] width 0 height 7
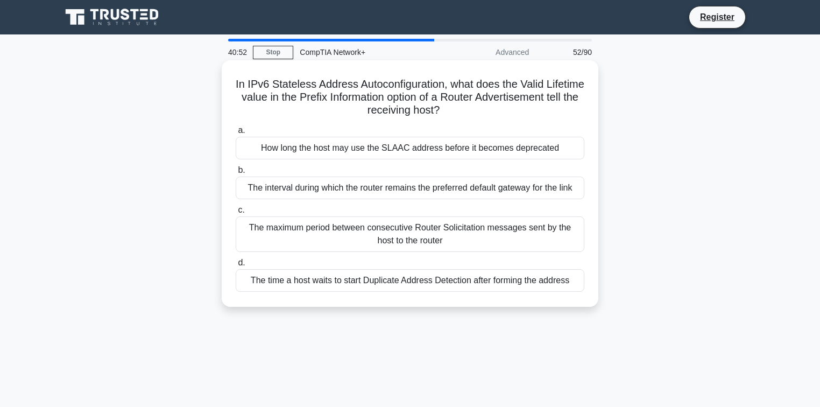
click at [379, 194] on div "The interval during which the router remains the preferred default gateway for …" at bounding box center [410, 187] width 349 height 23
click at [236, 174] on input "b. The interval during which the router remains the preferred default gateway f…" at bounding box center [236, 170] width 0 height 7
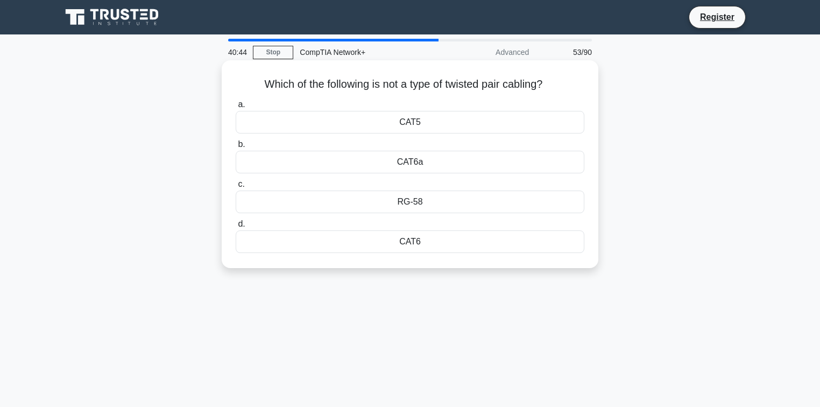
click at [396, 200] on div "RG-58" at bounding box center [410, 201] width 349 height 23
click at [236, 188] on input "c. RG-58" at bounding box center [236, 184] width 0 height 7
click at [452, 158] on div "/128" at bounding box center [410, 162] width 349 height 23
click at [236, 148] on input "b. /128" at bounding box center [236, 144] width 0 height 7
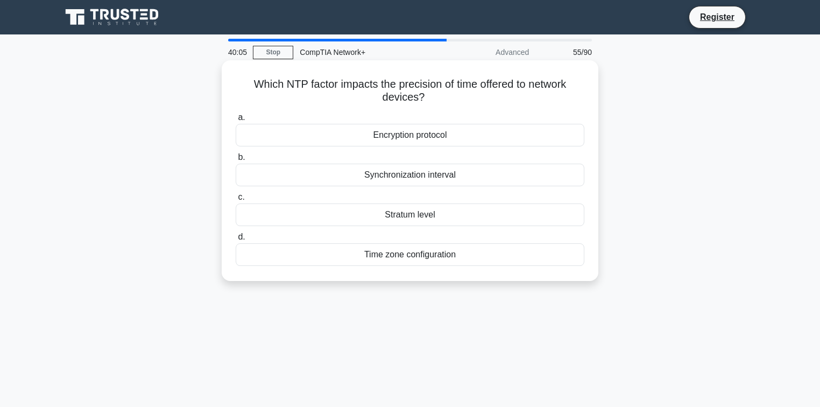
click at [416, 254] on div "Time zone configuration" at bounding box center [410, 254] width 349 height 23
click at [236, 240] on input "d. Time zone configuration" at bounding box center [236, 236] width 0 height 7
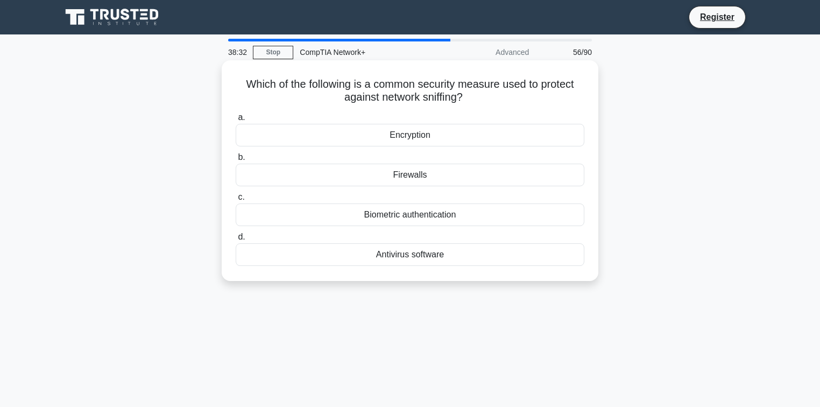
click at [449, 133] on div "Encryption" at bounding box center [410, 135] width 349 height 23
click at [236, 121] on input "a. Encryption" at bounding box center [236, 117] width 0 height 7
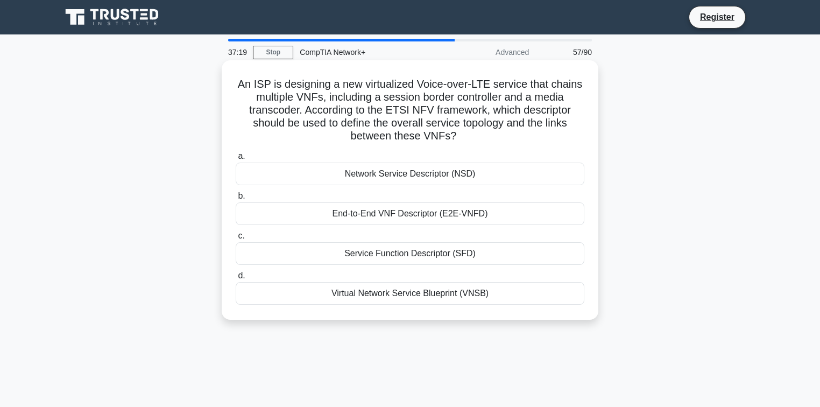
click at [470, 213] on div "End-to-End VNF Descriptor (E2E-VNFD)" at bounding box center [410, 213] width 349 height 23
click at [236, 200] on input "b. End-to-End VNF Descriptor (E2E-VNFD)" at bounding box center [236, 196] width 0 height 7
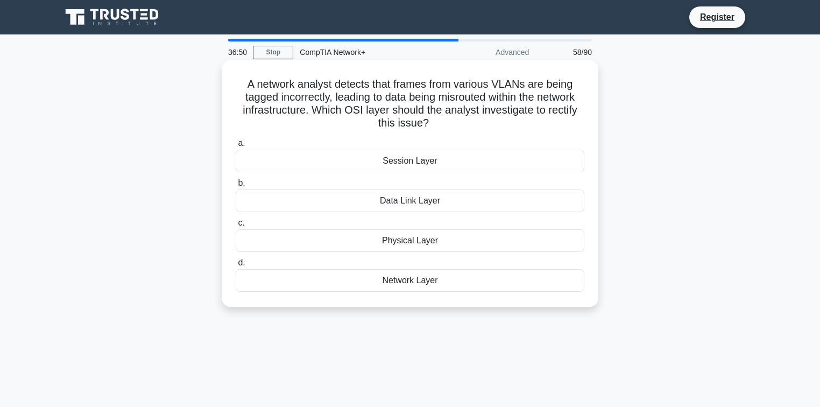
click at [455, 286] on div "Network Layer" at bounding box center [410, 280] width 349 height 23
click at [236, 266] on input "d. Network Layer" at bounding box center [236, 262] width 0 height 7
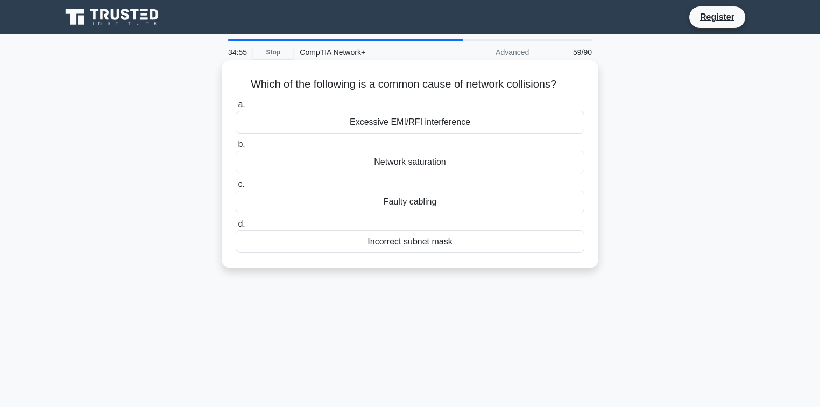
click at [395, 195] on div "Faulty cabling" at bounding box center [410, 201] width 349 height 23
click at [236, 188] on input "c. Faulty cabling" at bounding box center [236, 184] width 0 height 7
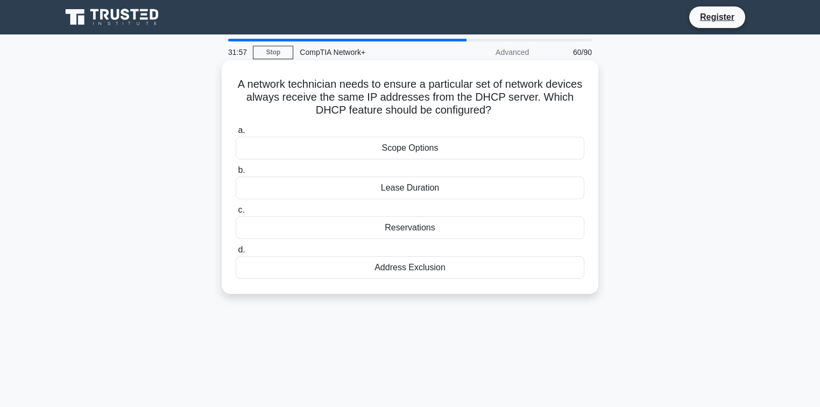
click at [447, 270] on div "Address Exclusion" at bounding box center [410, 267] width 349 height 23
click at [236, 253] on input "d. Address Exclusion" at bounding box center [236, 249] width 0 height 7
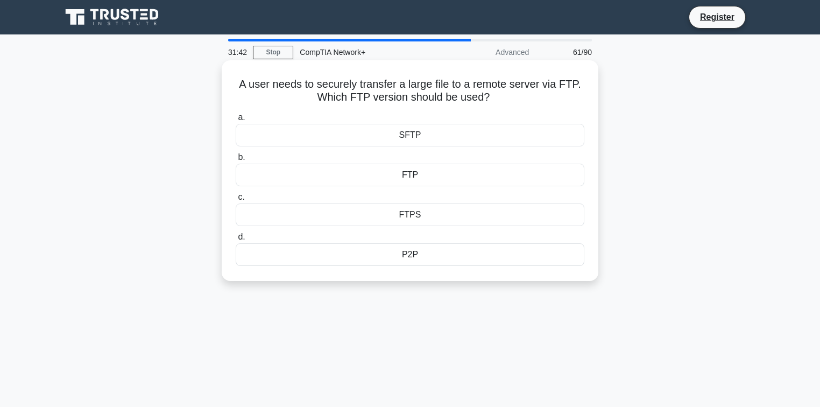
click at [422, 132] on div "SFTP" at bounding box center [410, 135] width 349 height 23
click at [236, 121] on input "a. SFTP" at bounding box center [236, 117] width 0 height 7
click at [434, 221] on div "WPA2" at bounding box center [410, 214] width 349 height 23
click at [236, 201] on input "c. WPA2" at bounding box center [236, 197] width 0 height 7
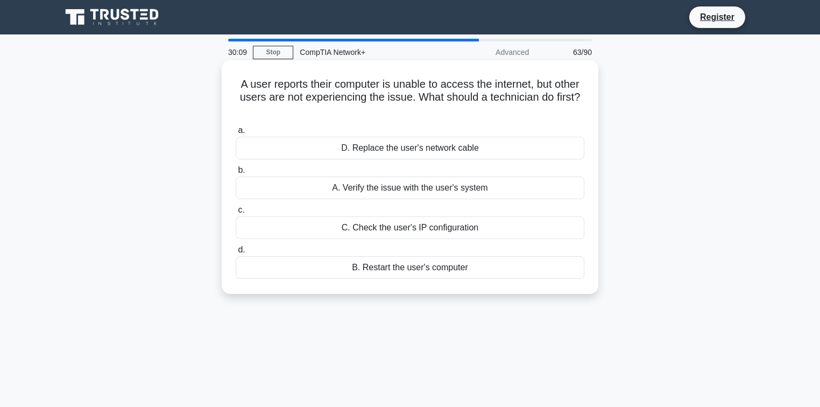
click at [421, 270] on div "B. Restart the user's computer" at bounding box center [410, 267] width 349 height 23
click at [236, 253] on input "d. B. Restart the user's computer" at bounding box center [236, 249] width 0 height 7
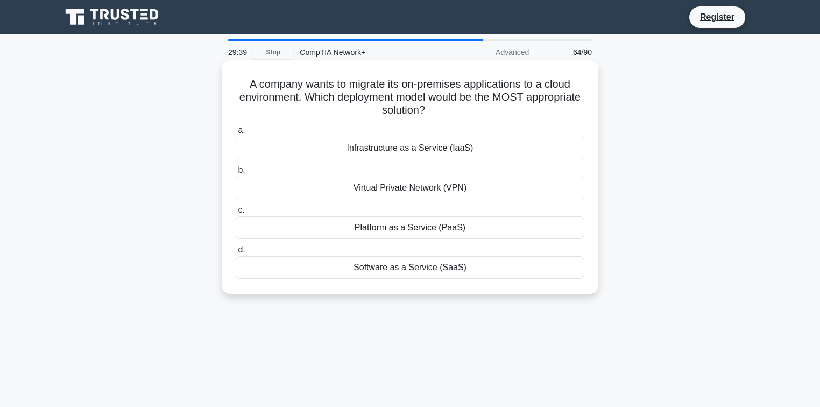
click at [452, 153] on div "Infrastructure as a Service (IaaS)" at bounding box center [410, 148] width 349 height 23
click at [236, 134] on input "a. Infrastructure as a Service (IaaS)" at bounding box center [236, 130] width 0 height 7
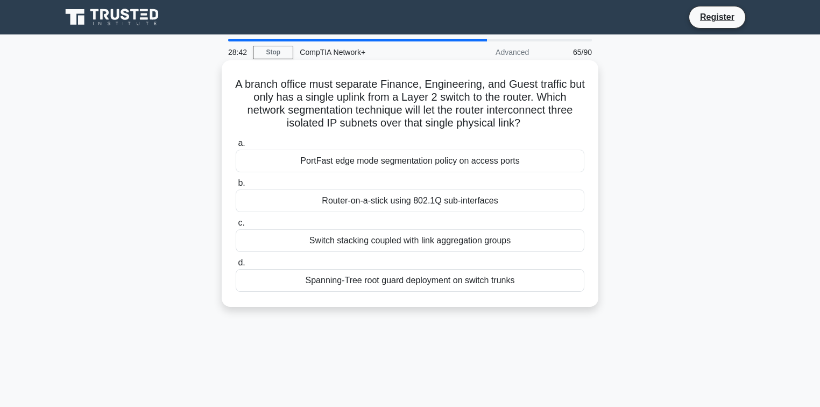
click at [448, 247] on div "Switch stacking coupled with link aggregation groups" at bounding box center [410, 240] width 349 height 23
click at [236, 226] on input "c. Switch stacking coupled with link aggregation groups" at bounding box center [236, 222] width 0 height 7
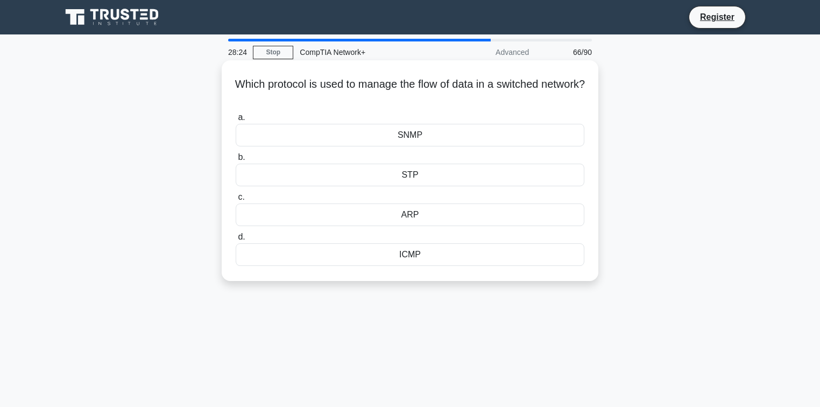
click at [417, 213] on div "ARP" at bounding box center [410, 214] width 349 height 23
click at [236, 201] on input "c. ARP" at bounding box center [236, 197] width 0 height 7
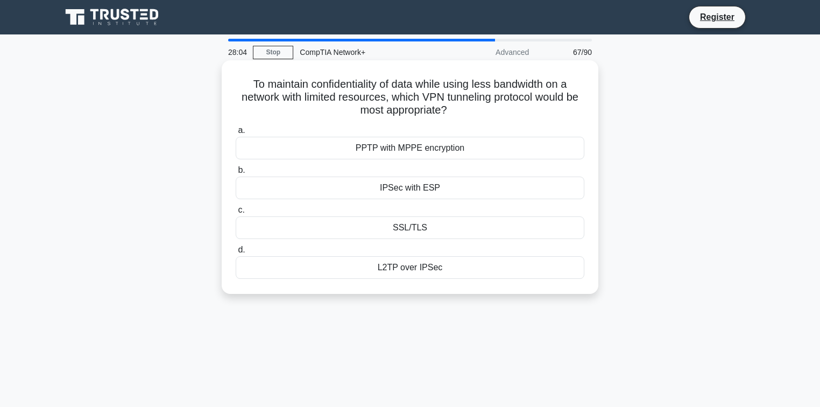
click at [434, 228] on div "SSL/TLS" at bounding box center [410, 227] width 349 height 23
click at [236, 214] on input "c. SSL/TLS" at bounding box center [236, 210] width 0 height 7
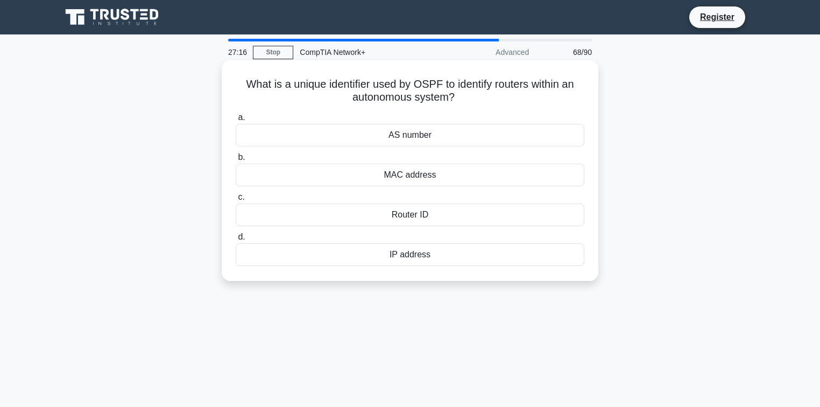
click at [429, 215] on div "Router ID" at bounding box center [410, 214] width 349 height 23
click at [236, 201] on input "c. Router ID" at bounding box center [236, 197] width 0 height 7
click at [408, 180] on div "Packet filtering" at bounding box center [410, 175] width 349 height 23
click at [236, 161] on input "b. Packet filtering" at bounding box center [236, 157] width 0 height 7
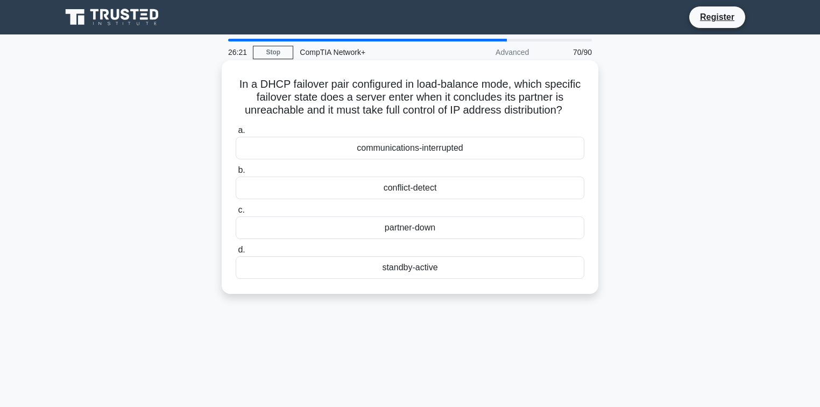
click at [400, 194] on div "conflict-detect" at bounding box center [410, 187] width 349 height 23
click at [236, 174] on input "b. conflict-detect" at bounding box center [236, 170] width 0 height 7
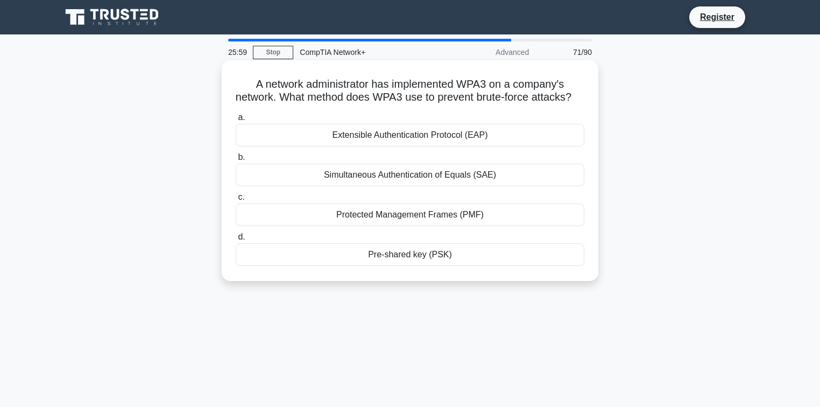
click at [391, 226] on div "Protected Management Frames (PMF)" at bounding box center [410, 214] width 349 height 23
click at [236, 201] on input "c. Protected Management Frames (PMF)" at bounding box center [236, 197] width 0 height 7
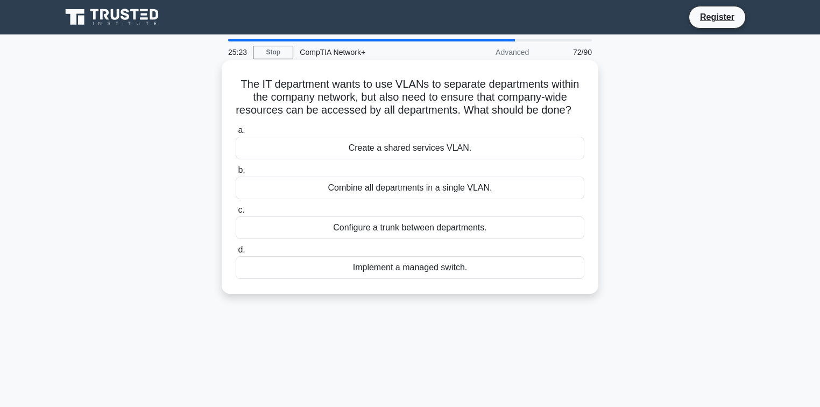
click at [416, 159] on div "Create a shared services VLAN." at bounding box center [410, 148] width 349 height 23
click at [236, 134] on input "a. Create a shared services VLAN." at bounding box center [236, 130] width 0 height 7
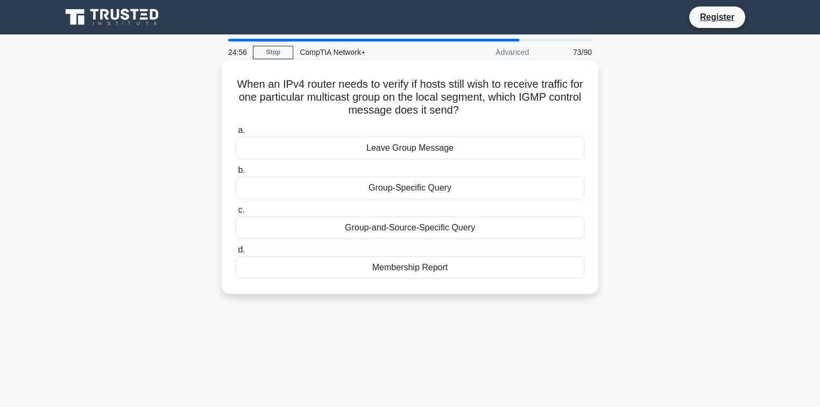
click at [448, 185] on div "Group-Specific Query" at bounding box center [410, 187] width 349 height 23
click at [236, 174] on input "b. Group-Specific Query" at bounding box center [236, 170] width 0 height 7
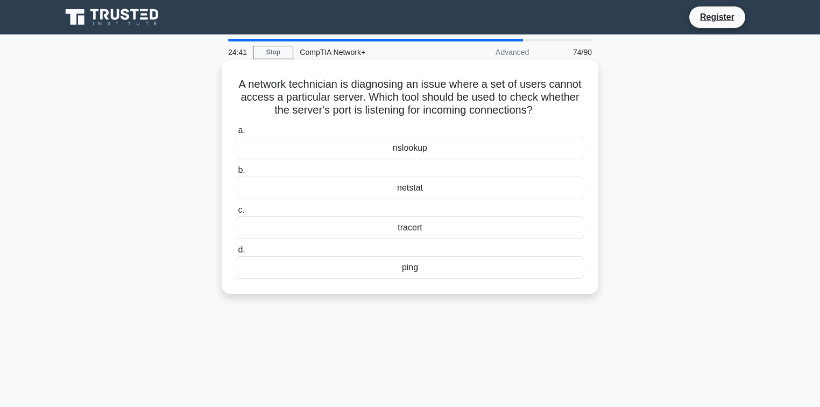
click at [441, 187] on div "netstat" at bounding box center [410, 187] width 349 height 23
click at [236, 174] on input "b. netstat" at bounding box center [236, 170] width 0 height 7
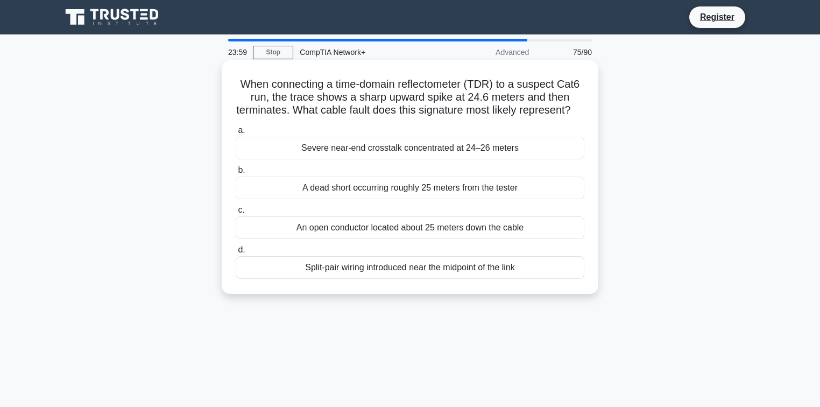
click at [446, 159] on div "Severe near-end crosstalk concentrated at 24–26 meters" at bounding box center [410, 148] width 349 height 23
click at [236, 134] on input "a. Severe near-end crosstalk concentrated at 24–26 meters" at bounding box center [236, 130] width 0 height 7
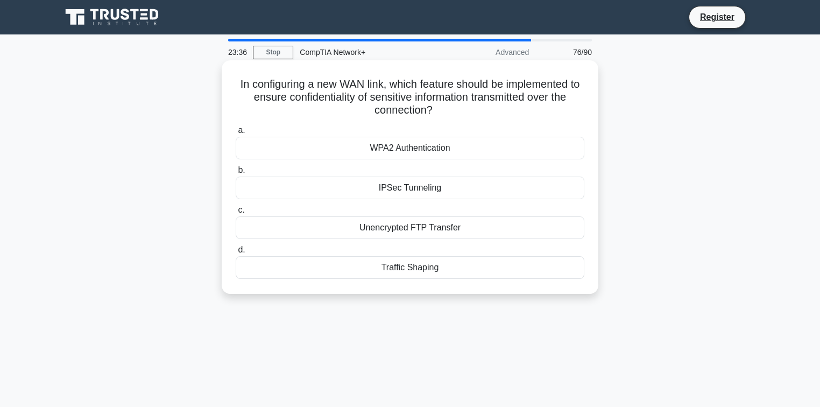
click at [417, 235] on div "Unencrypted FTP Transfer" at bounding box center [410, 227] width 349 height 23
click at [236, 214] on input "c. Unencrypted FTP Transfer" at bounding box center [236, 210] width 0 height 7
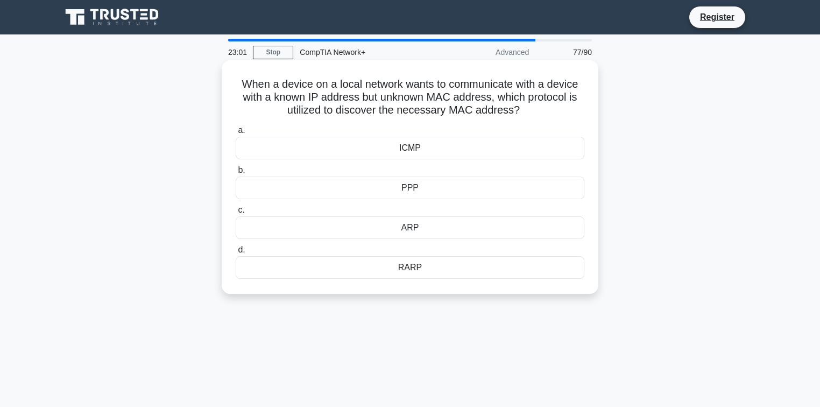
click at [408, 270] on div "RARP" at bounding box center [410, 267] width 349 height 23
click at [236, 253] on input "d. RARP" at bounding box center [236, 249] width 0 height 7
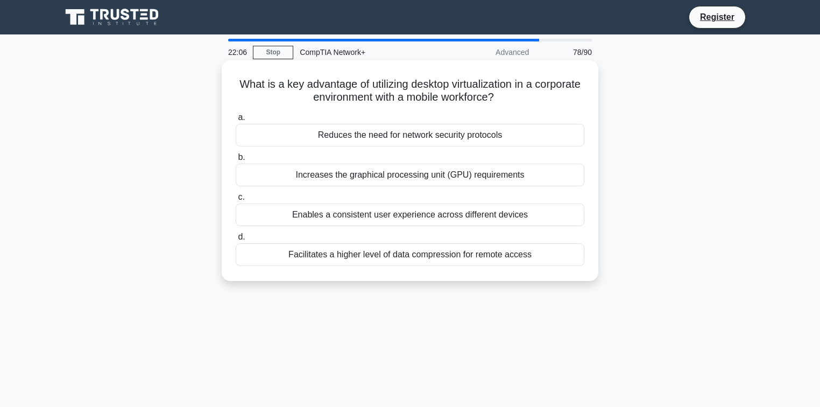
click at [435, 222] on div "Enables a consistent user experience across different devices" at bounding box center [410, 214] width 349 height 23
click at [236, 201] on input "c. Enables a consistent user experience across different devices" at bounding box center [236, 197] width 0 height 7
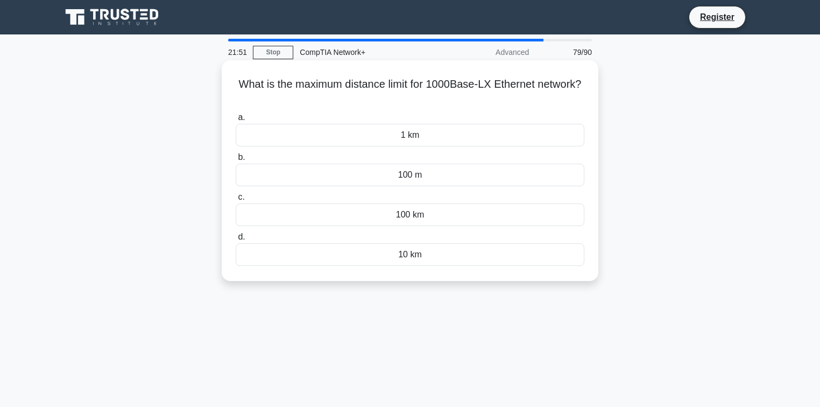
click at [408, 181] on div "100 m" at bounding box center [410, 175] width 349 height 23
click at [236, 161] on input "b. 100 m" at bounding box center [236, 157] width 0 height 7
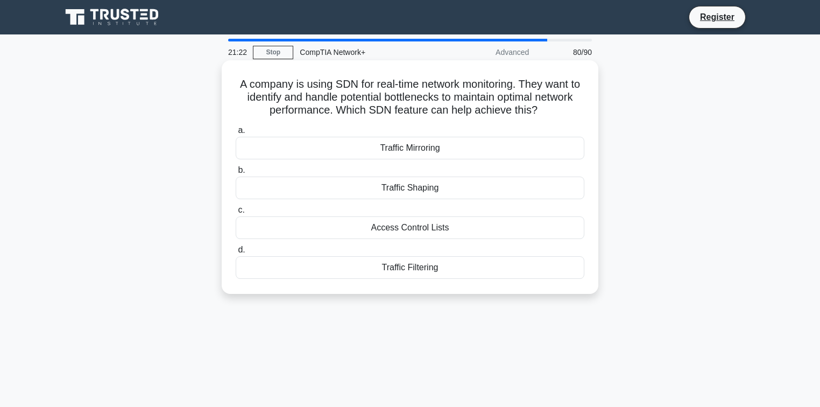
click at [415, 186] on div "Traffic Shaping" at bounding box center [410, 187] width 349 height 23
click at [236, 174] on input "b. Traffic Shaping" at bounding box center [236, 170] width 0 height 7
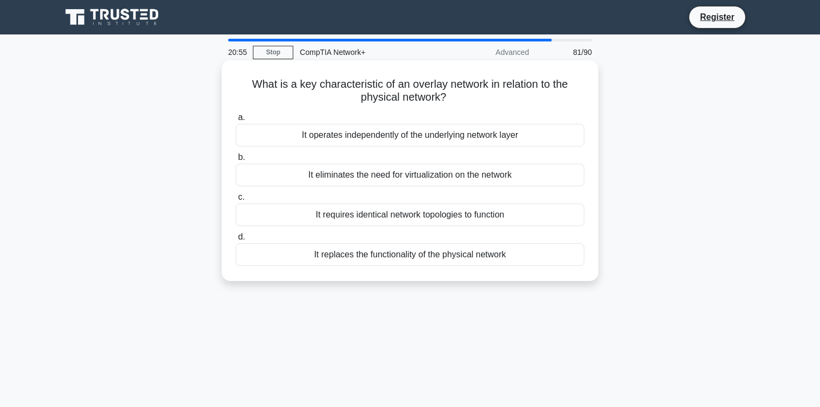
click at [413, 142] on div "It operates independently of the underlying network layer" at bounding box center [410, 135] width 349 height 23
click at [236, 121] on input "a. It operates independently of the underlying network layer" at bounding box center [236, 117] width 0 height 7
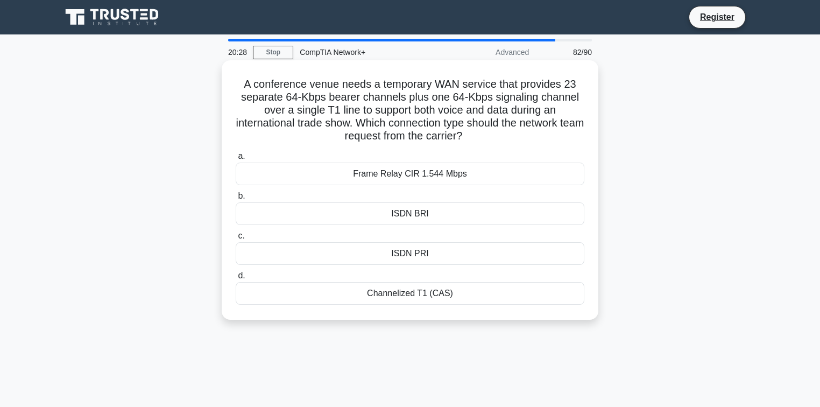
click at [422, 289] on div "Channelized T1 (CAS)" at bounding box center [410, 293] width 349 height 23
click at [236, 279] on input "d. Channelized T1 (CAS)" at bounding box center [236, 275] width 0 height 7
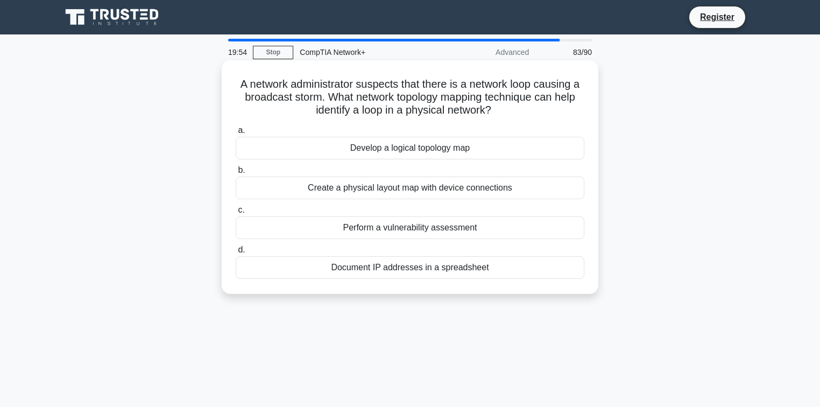
click at [444, 188] on div "Create a physical layout map with device connections" at bounding box center [410, 187] width 349 height 23
click at [236, 174] on input "b. Create a physical layout map with device connections" at bounding box center [236, 170] width 0 height 7
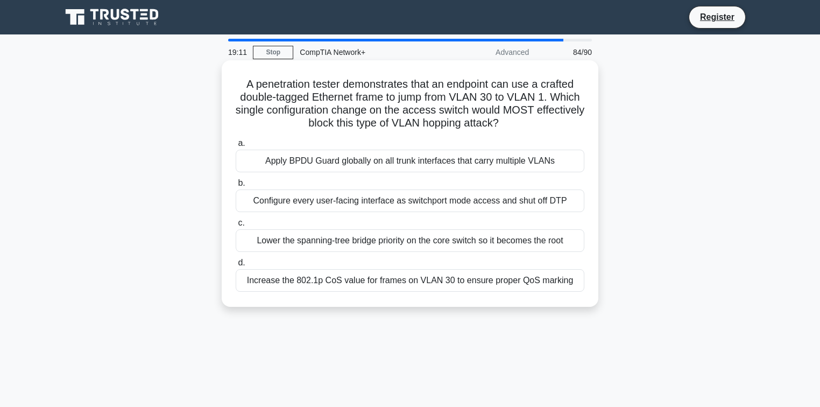
click at [327, 166] on div "Apply BPDU Guard globally on all trunk interfaces that carry multiple VLANs" at bounding box center [410, 161] width 349 height 23
click at [236, 147] on input "a. Apply BPDU Guard globally on all trunk interfaces that carry multiple VLANs" at bounding box center [236, 143] width 0 height 7
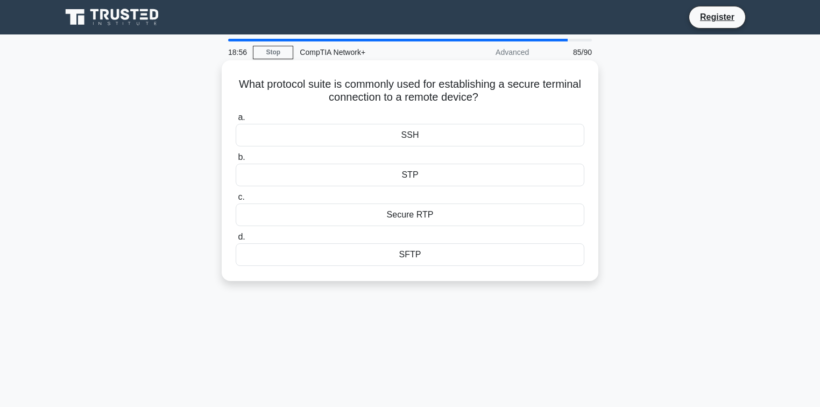
click at [422, 219] on div "Secure RTP" at bounding box center [410, 214] width 349 height 23
click at [236, 201] on input "c. Secure RTP" at bounding box center [236, 197] width 0 height 7
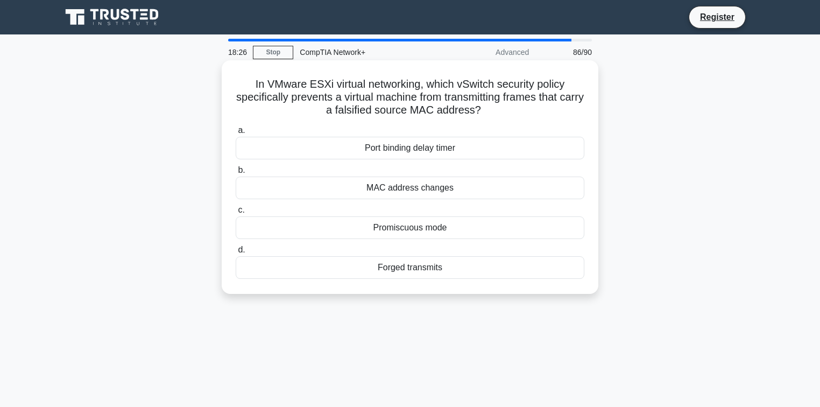
click at [417, 147] on div "Port binding delay timer" at bounding box center [410, 148] width 349 height 23
click at [236, 134] on input "a. Port binding delay timer" at bounding box center [236, 130] width 0 height 7
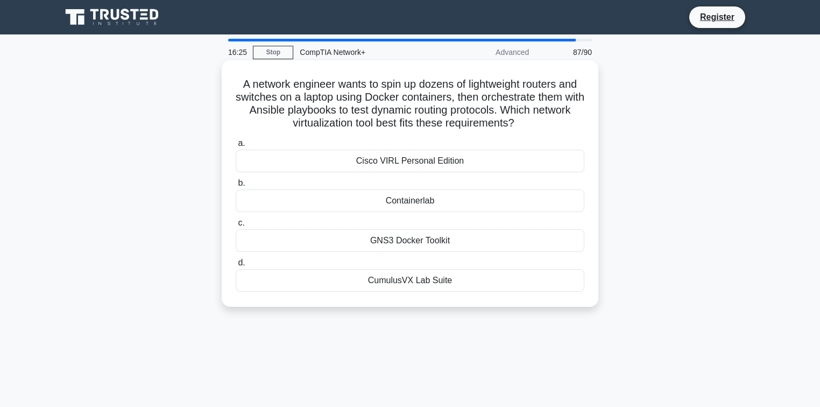
click at [410, 239] on div "GNS3 Docker Toolkit" at bounding box center [410, 240] width 349 height 23
click at [236, 226] on input "c. GNS3 Docker Toolkit" at bounding box center [236, 222] width 0 height 7
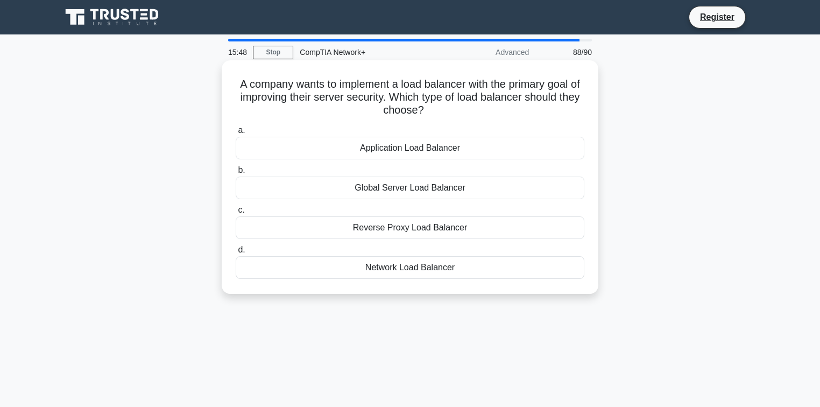
click at [412, 268] on div "Network Load Balancer" at bounding box center [410, 267] width 349 height 23
click at [236, 253] on input "d. Network Load Balancer" at bounding box center [236, 249] width 0 height 7
click at [401, 185] on div "Protocol spoofing optimization" at bounding box center [410, 187] width 349 height 23
click at [236, 174] on input "b. Protocol spoofing optimization" at bounding box center [236, 170] width 0 height 7
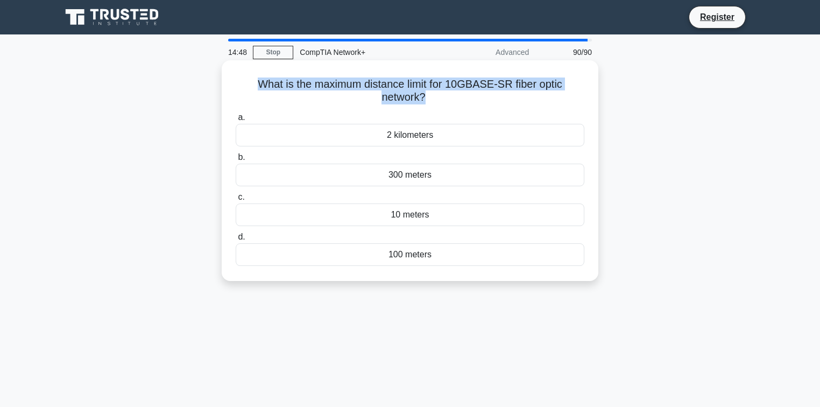
drag, startPoint x: 422, startPoint y: 101, endPoint x: 240, endPoint y: 82, distance: 182.9
click at [240, 82] on h5 "What is the maximum distance limit for 10GBASE-SR fiber optic network? .spinner…" at bounding box center [410, 90] width 351 height 27
copy h5 "What is the maximum distance limit for 10GBASE-SR fiber optic network?"
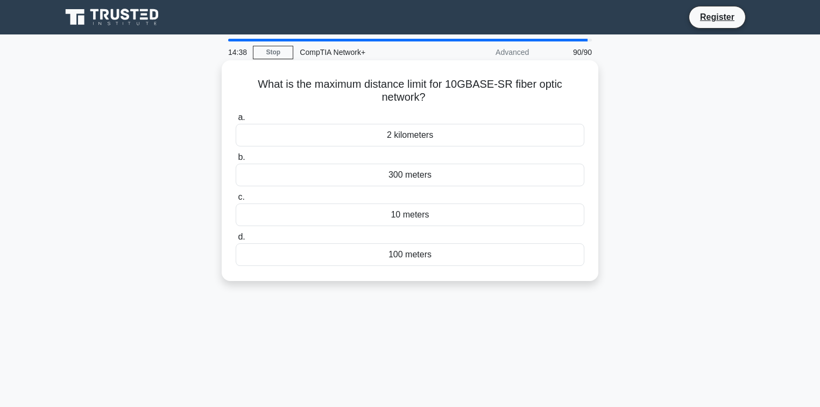
click at [408, 181] on div "300 meters" at bounding box center [410, 175] width 349 height 23
click at [236, 161] on input "b. 300 meters" at bounding box center [236, 157] width 0 height 7
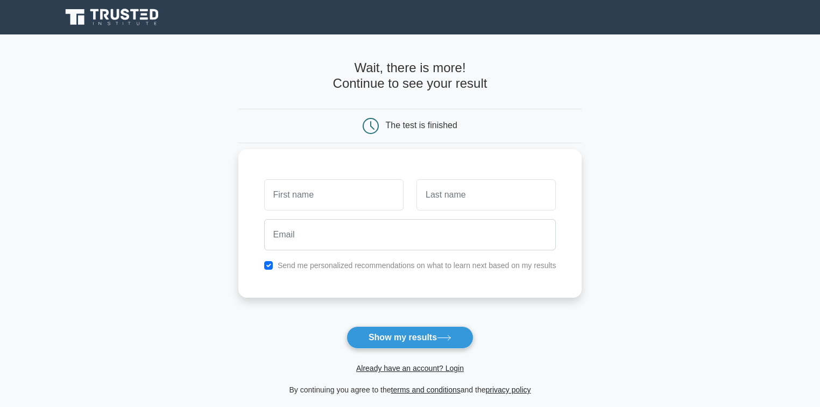
click at [358, 264] on label "Send me personalized recommendations on what to learn next based on my results" at bounding box center [417, 265] width 279 height 9
click at [399, 337] on button "Show my results" at bounding box center [409, 337] width 127 height 23
type input "sawan"
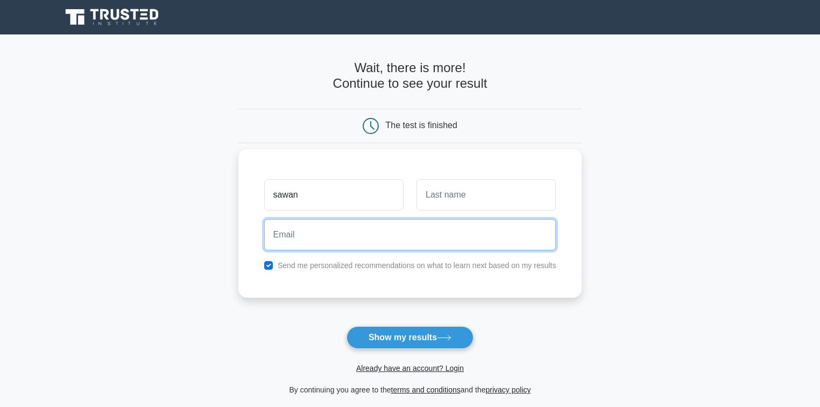
click at [292, 239] on input "email" at bounding box center [410, 234] width 292 height 31
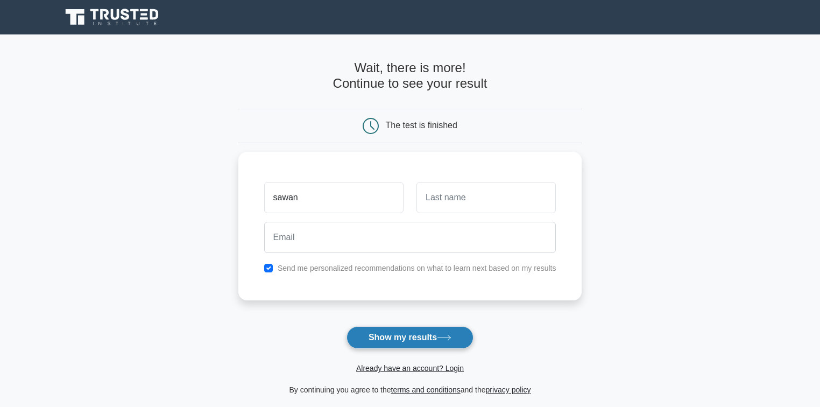
click at [402, 341] on button "Show my results" at bounding box center [409, 337] width 127 height 23
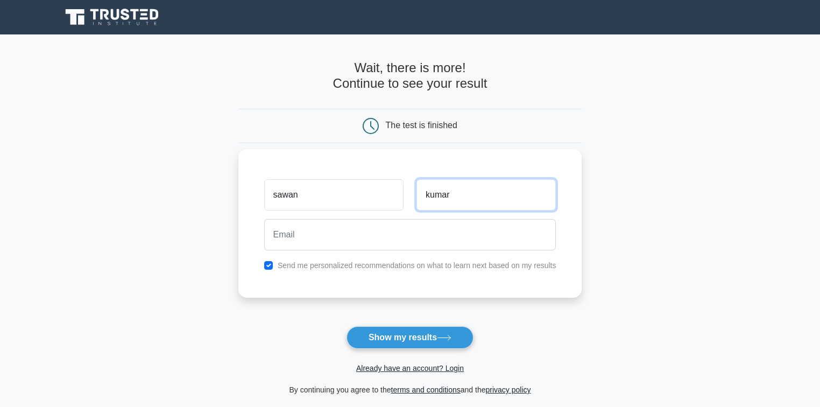
click at [431, 193] on input "kumar" at bounding box center [485, 194] width 139 height 31
type input "Kumar"
click at [280, 194] on input "sawan" at bounding box center [333, 194] width 139 height 31
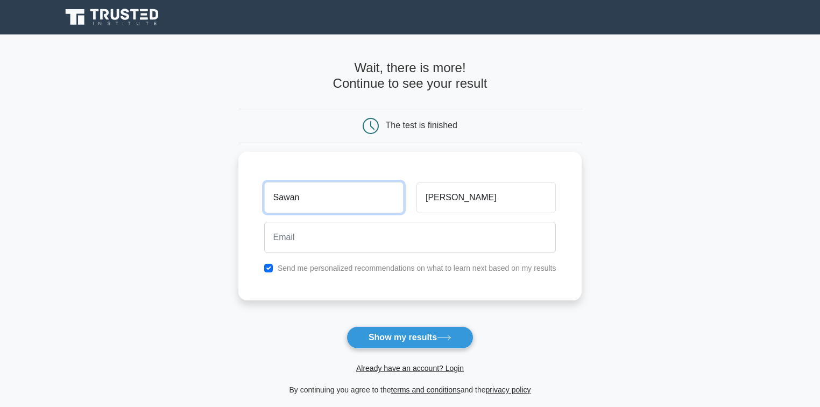
type input "Sawan"
drag, startPoint x: 306, startPoint y: 132, endPoint x: 307, endPoint y: 162, distance: 30.1
drag, startPoint x: 307, startPoint y: 162, endPoint x: 290, endPoint y: 138, distance: 29.0
click at [293, 138] on div "The test is finished" at bounding box center [410, 126] width 344 height 34
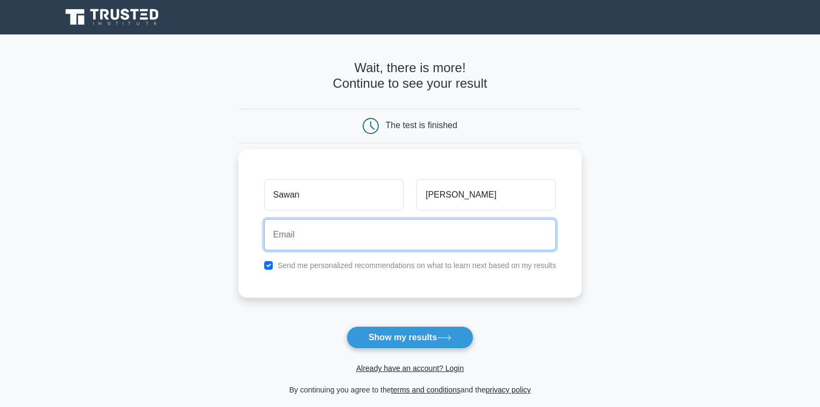
click at [297, 240] on input "email" at bounding box center [410, 234] width 292 height 31
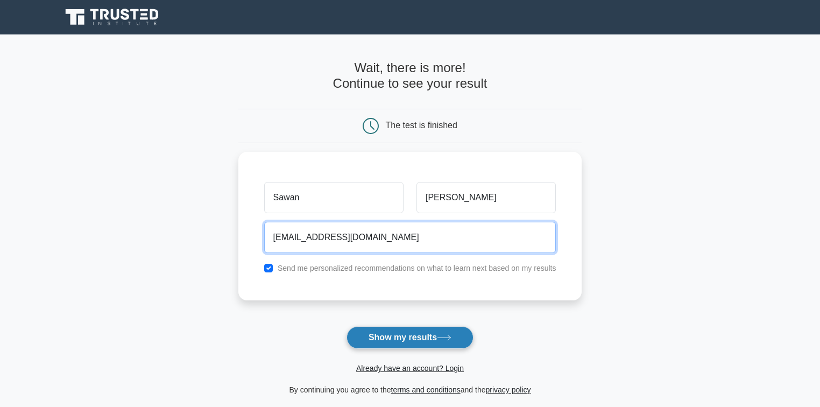
type input "sotaroedits@gmail.com"
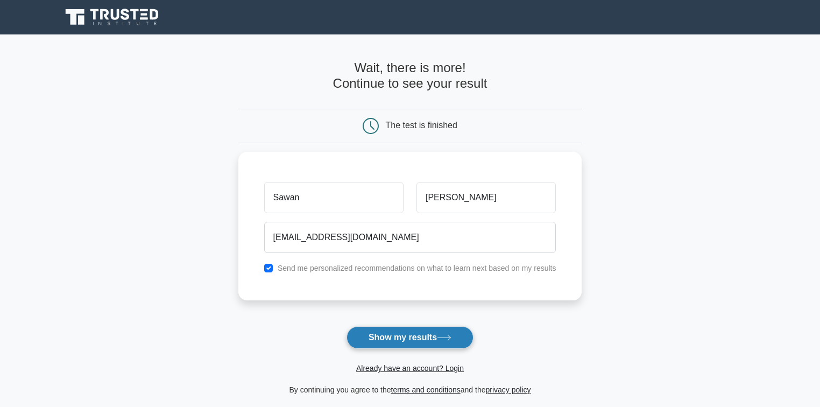
click at [399, 345] on button "Show my results" at bounding box center [409, 337] width 127 height 23
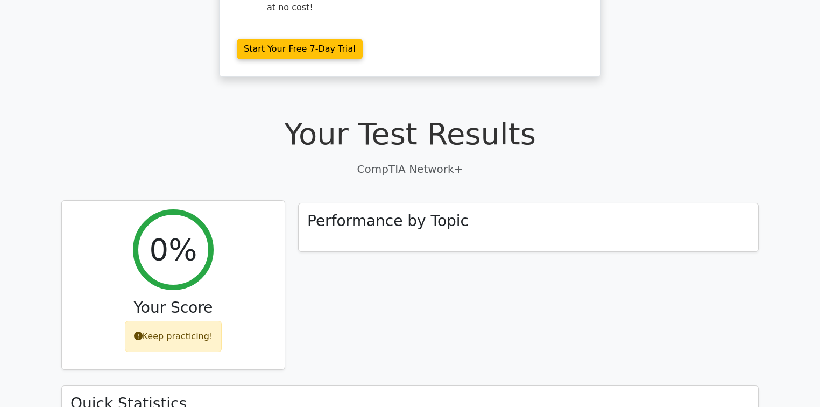
scroll to position [258, 0]
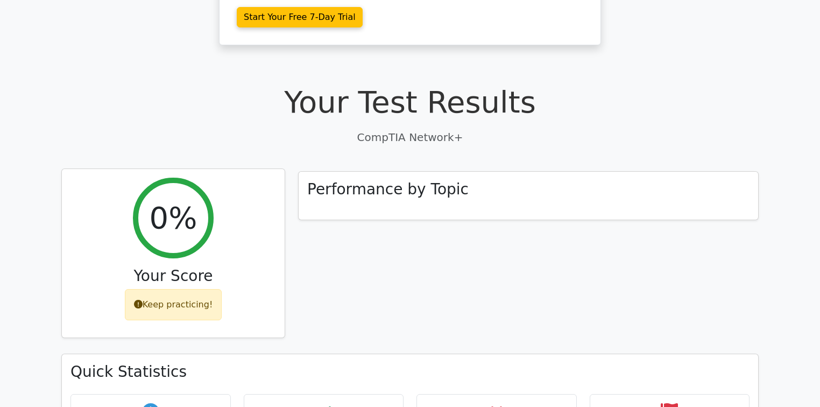
drag, startPoint x: 148, startPoint y: 245, endPoint x: 181, endPoint y: 245, distance: 32.8
click at [148, 267] on h3 "Your Score" at bounding box center [172, 276] width 205 height 18
click at [185, 289] on div "Keep practicing!" at bounding box center [173, 304] width 97 height 31
click at [198, 213] on div "0% Your Score Keep practicing!" at bounding box center [173, 253] width 223 height 169
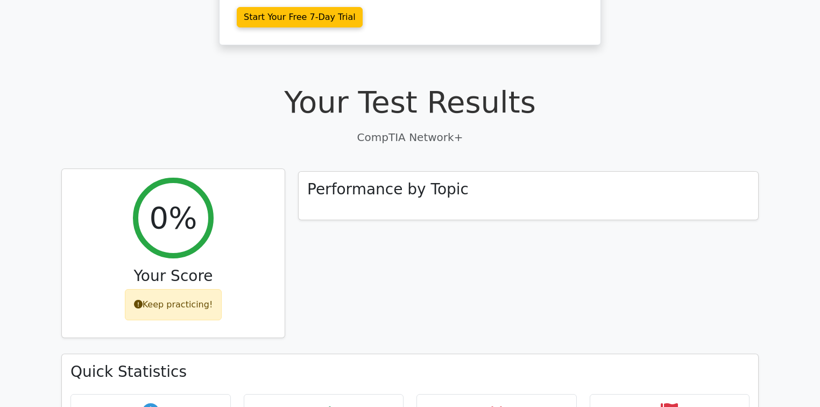
click at [198, 213] on div "0% Your Score Keep practicing!" at bounding box center [173, 253] width 223 height 169
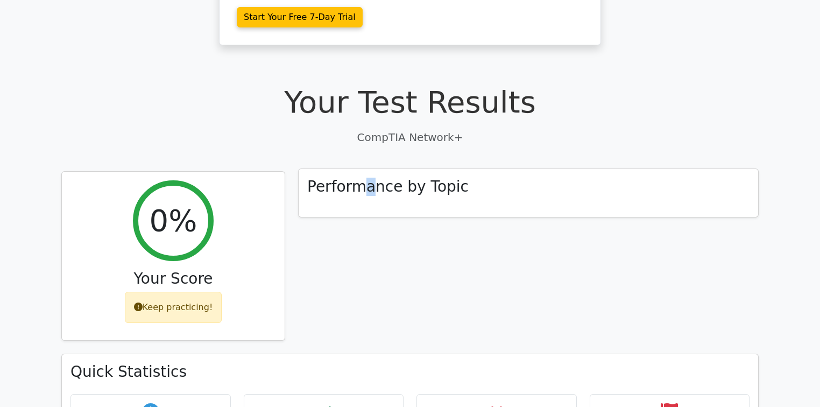
drag, startPoint x: 366, startPoint y: 190, endPoint x: 381, endPoint y: 170, distance: 25.1
click at [366, 191] on div "Performance by Topic" at bounding box center [528, 262] width 473 height 183
click at [389, 169] on div "Performance by Topic" at bounding box center [528, 193] width 459 height 48
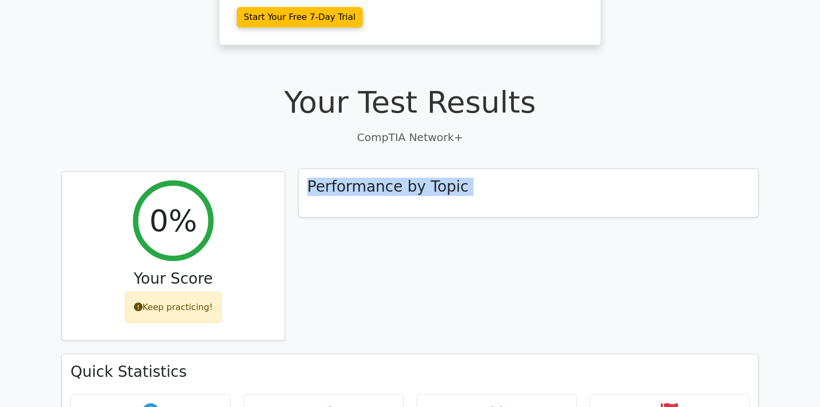
click at [389, 169] on div "Performance by Topic" at bounding box center [528, 193] width 459 height 48
click at [422, 228] on div "Performance by Topic" at bounding box center [528, 262] width 473 height 183
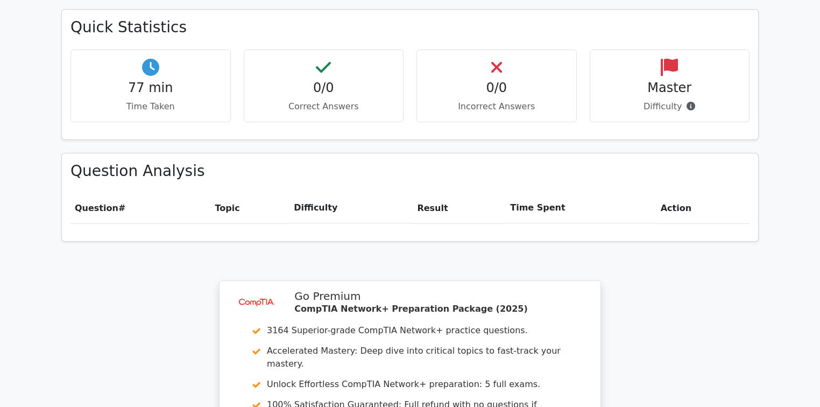
scroll to position [869, 0]
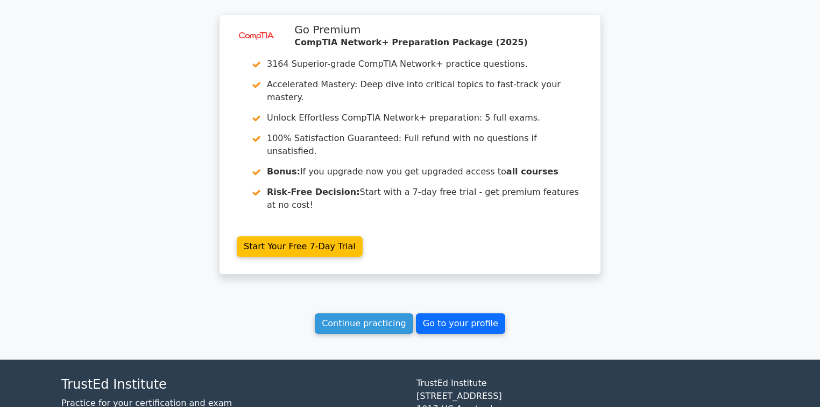
click at [444, 313] on link "Go to your profile" at bounding box center [460, 323] width 89 height 20
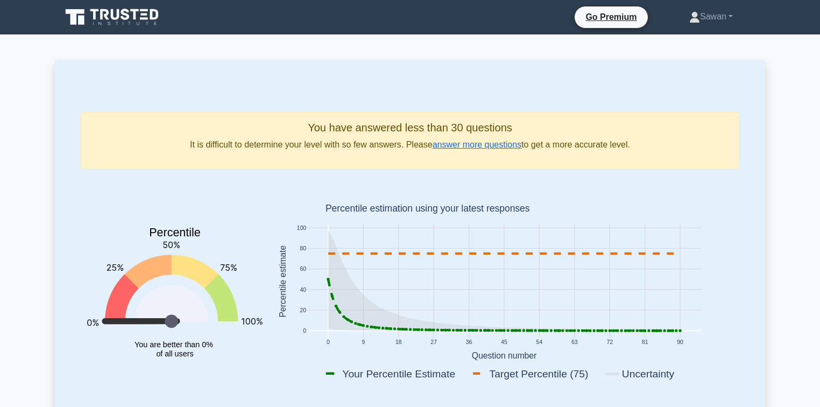
scroll to position [86, 0]
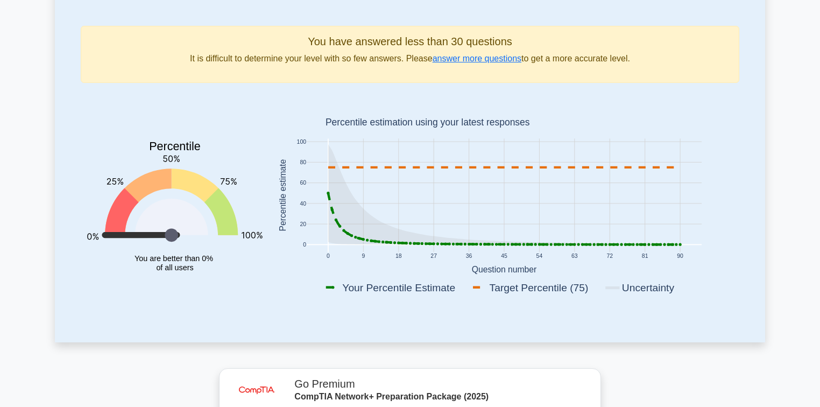
click at [173, 232] on icon at bounding box center [171, 235] width 13 height 13
click at [174, 232] on icon at bounding box center [171, 235] width 13 height 13
click at [194, 272] on icon "Percentile You are better than 0% of all users" at bounding box center [174, 196] width 175 height 211
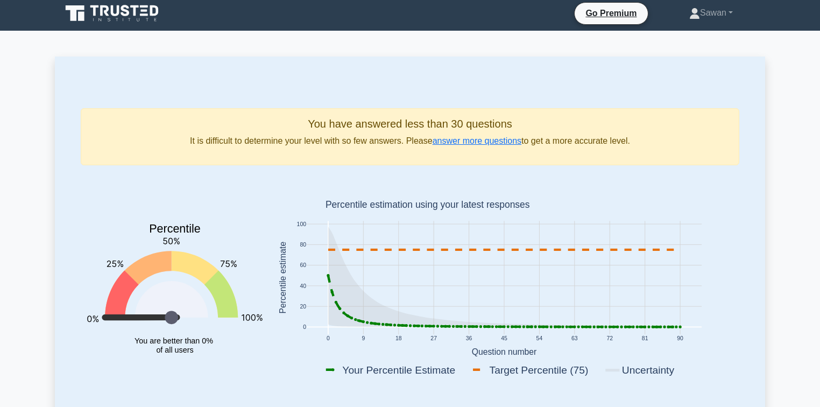
scroll to position [0, 0]
